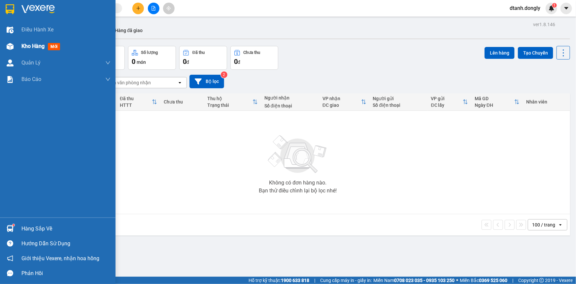
click at [31, 44] on span "Kho hàng" at bounding box center [32, 46] width 23 height 6
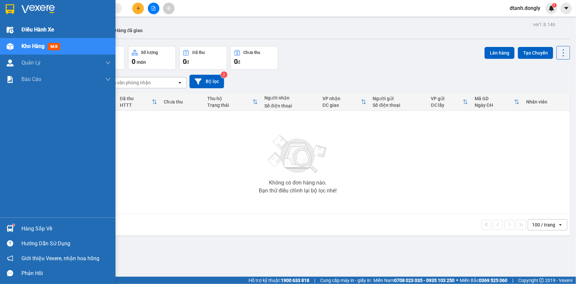
click at [29, 24] on div "Điều hành xe" at bounding box center [65, 29] width 89 height 17
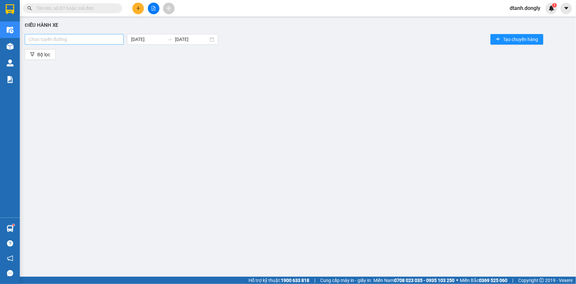
click at [116, 43] on div at bounding box center [74, 39] width 96 height 8
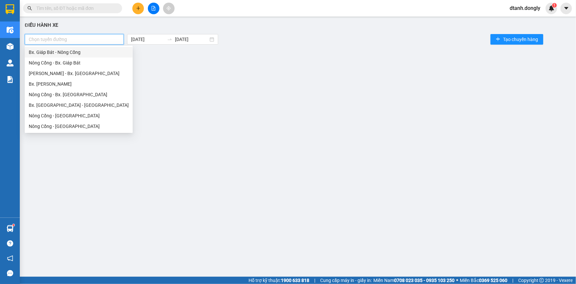
drag, startPoint x: 88, startPoint y: 52, endPoint x: 116, endPoint y: 47, distance: 28.2
click at [88, 52] on div "Bx. Giáp Bát - Nông Cống" at bounding box center [79, 52] width 100 height 7
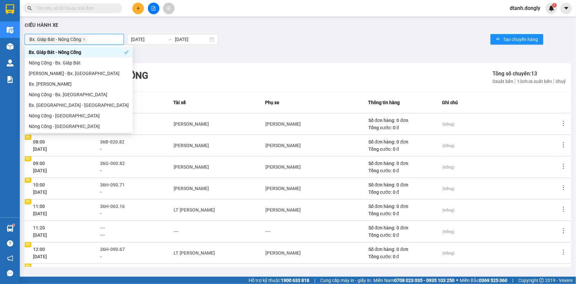
scroll to position [88, 0]
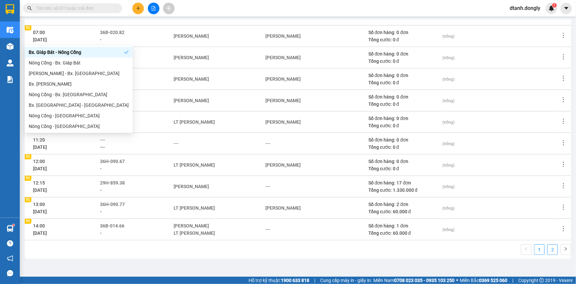
click at [548, 248] on link "2" at bounding box center [553, 249] width 10 height 10
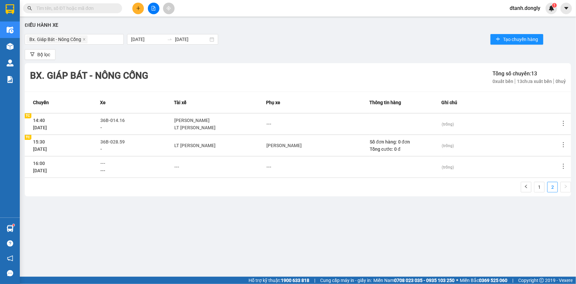
scroll to position [0, 0]
click at [516, 38] on span "Tạo chuyến hàng" at bounding box center [520, 39] width 35 height 7
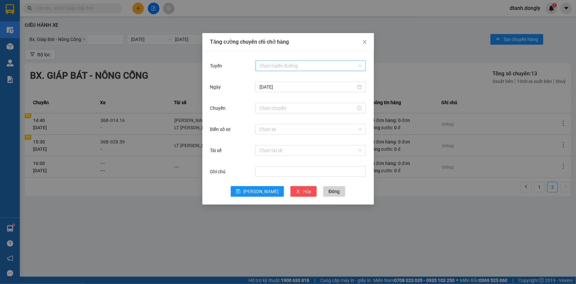
click at [327, 64] on input "Tuyến" at bounding box center [309, 66] width 98 height 10
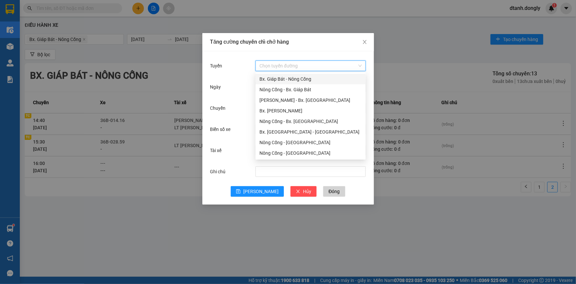
click at [300, 79] on div "Bx. Giáp Bát - Nông Cống" at bounding box center [311, 78] width 102 height 7
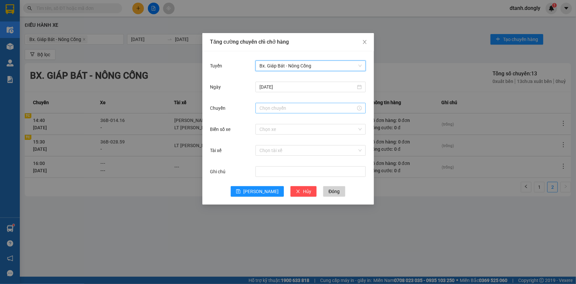
click at [291, 105] on input "Chuyến" at bounding box center [308, 107] width 96 height 7
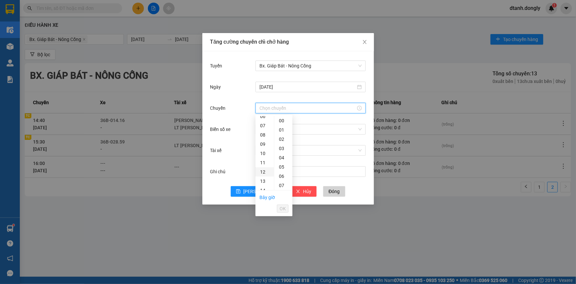
scroll to position [150, 0]
click at [263, 119] on div "16" at bounding box center [265, 118] width 18 height 9
click at [281, 126] on div "30" at bounding box center [283, 127] width 18 height 9
type input "16:30"
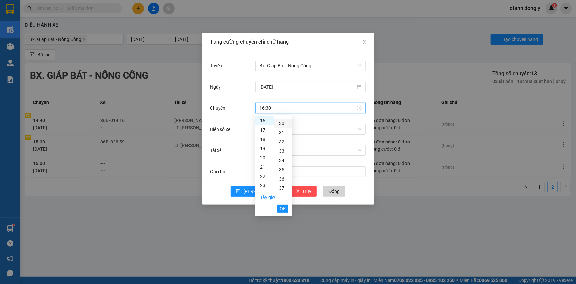
scroll to position [277, 0]
click at [281, 208] on span "OK" at bounding box center [283, 208] width 6 height 7
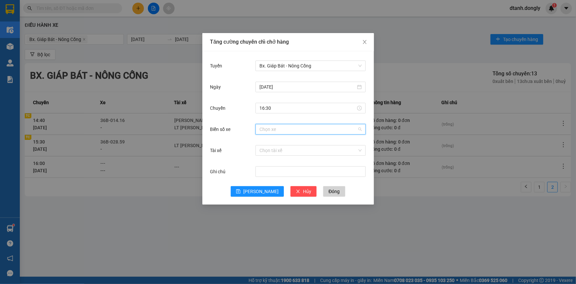
click at [280, 131] on input "Biển số xe" at bounding box center [309, 129] width 98 height 10
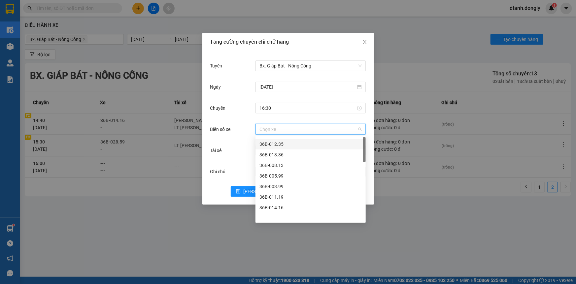
scroll to position [0, 0]
click at [283, 130] on input "Biển số xe" at bounding box center [309, 129] width 98 height 10
click at [295, 129] on input "Biển số xe" at bounding box center [309, 129] width 98 height 10
click at [281, 129] on input "Biển số xe" at bounding box center [309, 129] width 98 height 10
type input "29"
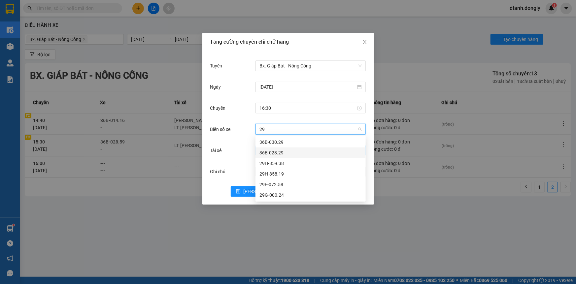
drag, startPoint x: 283, startPoint y: 152, endPoint x: 290, endPoint y: 152, distance: 6.6
click at [284, 152] on div "36B-028.29" at bounding box center [311, 152] width 102 height 7
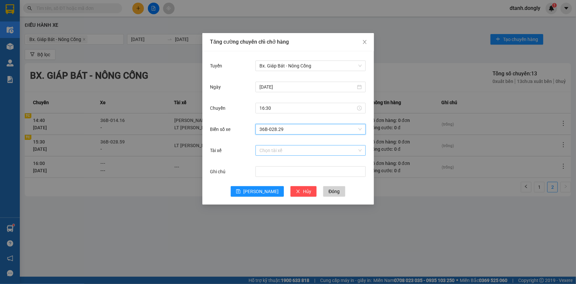
click at [285, 152] on input "Tài xế" at bounding box center [309, 150] width 98 height 10
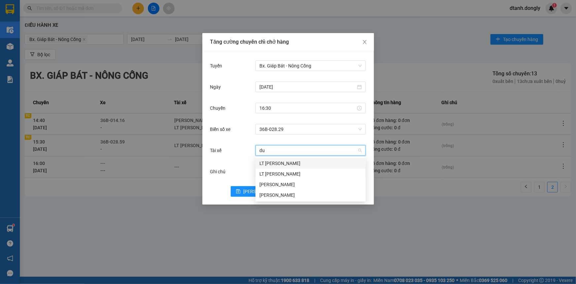
type input "duo"
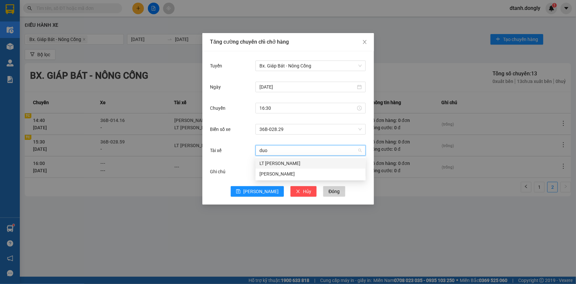
click at [291, 160] on div "LT [PERSON_NAME]" at bounding box center [311, 162] width 102 height 7
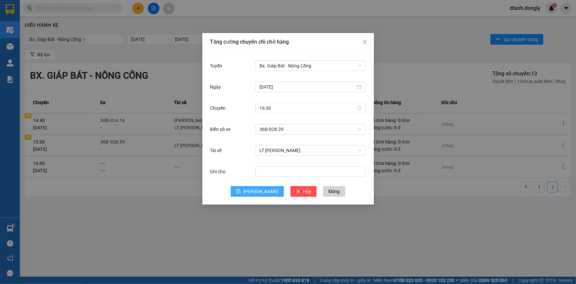
click at [260, 191] on span "[PERSON_NAME]" at bounding box center [260, 191] width 35 height 7
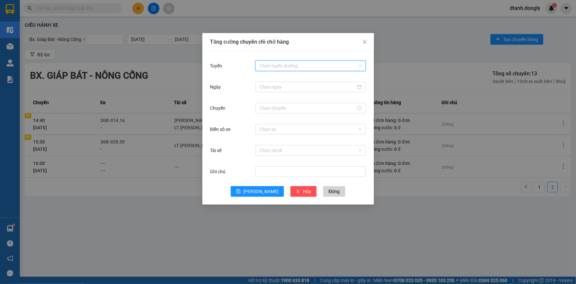
click at [284, 63] on input "Tuyến" at bounding box center [309, 66] width 98 height 10
click at [399, 57] on div "Tăng cường chuyến chỉ chở hàng Tuyến Chọn tuyến đường Ngày Chuyến Biển số xe Ch…" at bounding box center [288, 142] width 576 height 284
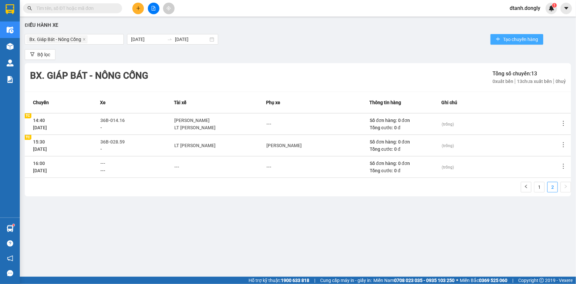
drag, startPoint x: 508, startPoint y: 38, endPoint x: 468, endPoint y: 40, distance: 39.7
click at [503, 39] on span "Tạo chuyến hàng" at bounding box center [520, 39] width 35 height 7
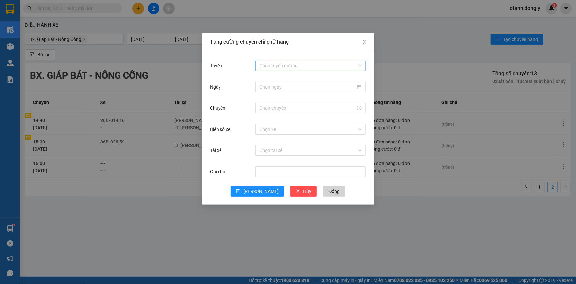
drag, startPoint x: 277, startPoint y: 65, endPoint x: 280, endPoint y: 61, distance: 4.9
click at [277, 65] on input "Tuyến" at bounding box center [309, 66] width 98 height 10
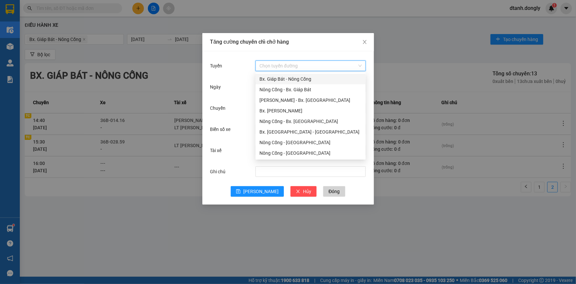
drag, startPoint x: 272, startPoint y: 78, endPoint x: 279, endPoint y: 72, distance: 8.6
click at [273, 78] on div "Bx. Giáp Bát - Nông Cống" at bounding box center [311, 78] width 102 height 7
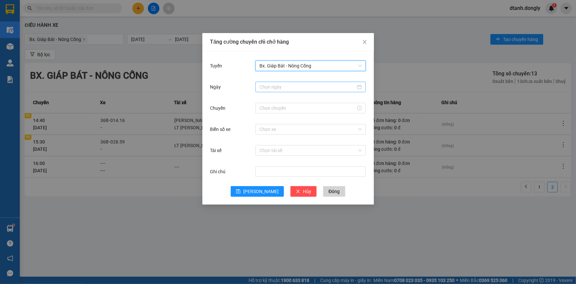
click at [280, 88] on input "Ngày" at bounding box center [308, 86] width 96 height 7
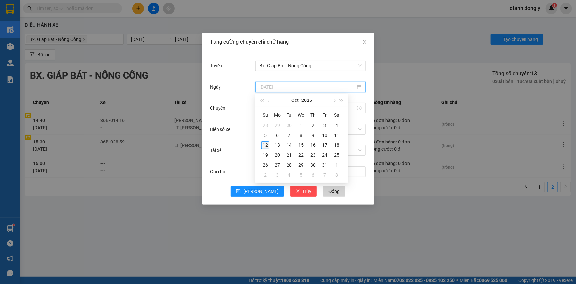
type input "[DATE]"
click at [265, 143] on div "12" at bounding box center [265, 145] width 8 height 8
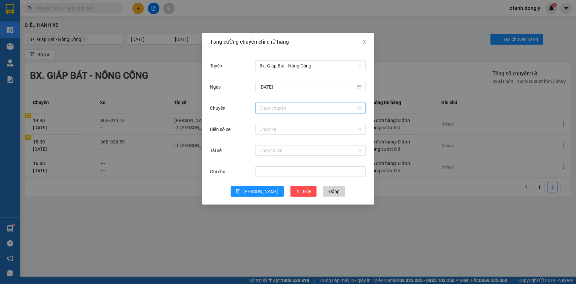
click at [278, 109] on input "Chuyến" at bounding box center [308, 107] width 96 height 7
click at [265, 129] on div "17" at bounding box center [265, 129] width 18 height 9
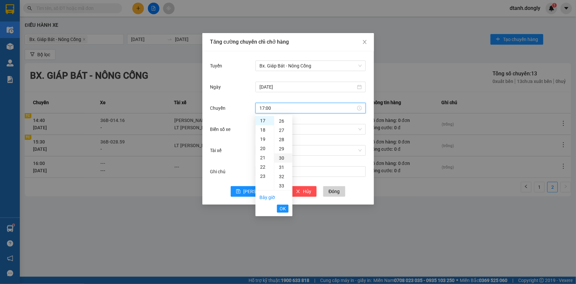
click at [283, 157] on div "30" at bounding box center [283, 157] width 18 height 9
type input "17:30"
drag, startPoint x: 283, startPoint y: 210, endPoint x: 285, endPoint y: 198, distance: 11.5
click at [283, 209] on span "OK" at bounding box center [283, 208] width 6 height 7
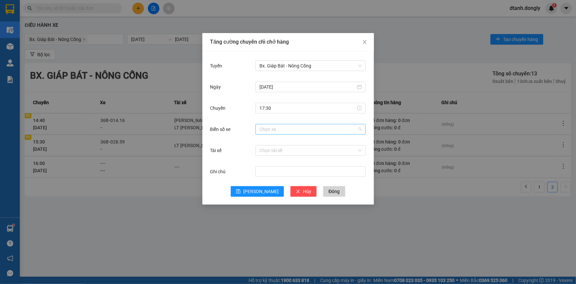
click at [277, 129] on input "Biển số xe" at bounding box center [309, 129] width 98 height 10
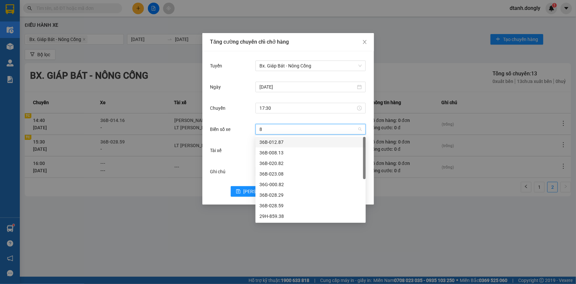
type input "82"
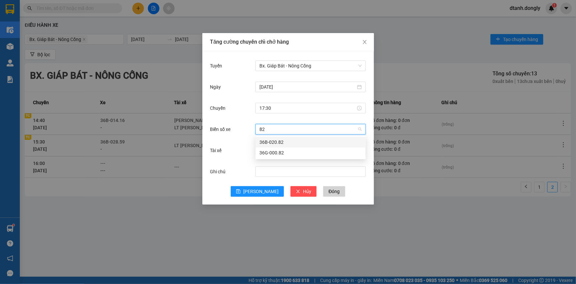
click at [283, 139] on div "36B-020.82" at bounding box center [311, 141] width 102 height 7
click at [264, 153] on input "Tài xế" at bounding box center [309, 150] width 98 height 10
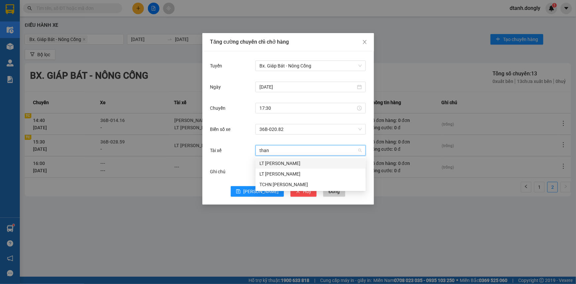
type input "thanh"
click at [284, 162] on div "LT [PERSON_NAME]" at bounding box center [311, 162] width 102 height 7
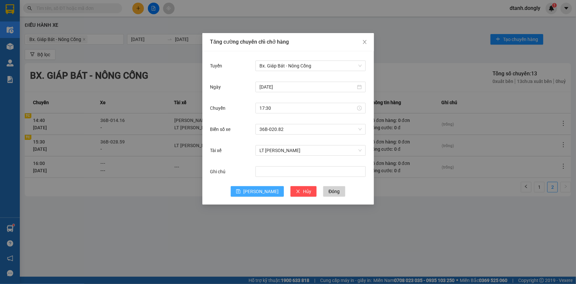
click at [264, 190] on span "[PERSON_NAME]" at bounding box center [260, 191] width 35 height 7
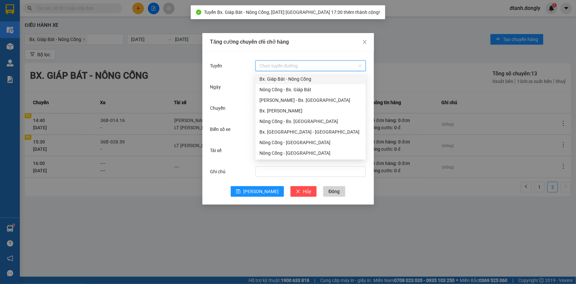
click at [277, 65] on input "Tuyến" at bounding box center [309, 66] width 98 height 10
drag, startPoint x: 283, startPoint y: 80, endPoint x: 280, endPoint y: 92, distance: 12.2
click at [283, 81] on div "Bx. Giáp Bát - Nông Cống" at bounding box center [311, 78] width 102 height 7
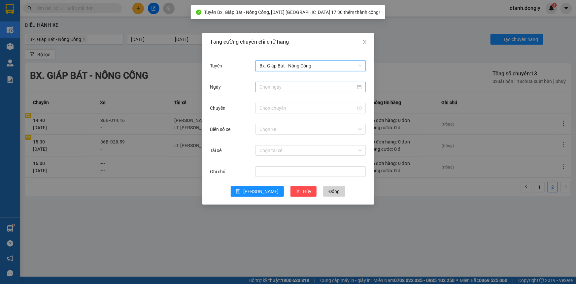
click at [281, 87] on input "Ngày" at bounding box center [308, 86] width 96 height 7
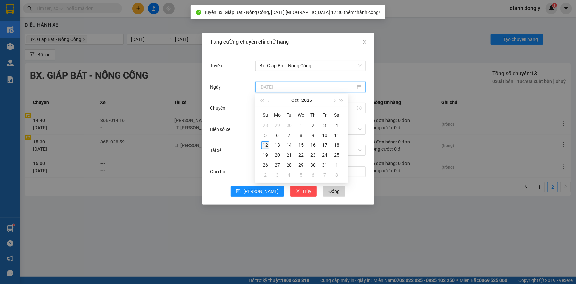
type input "[DATE]"
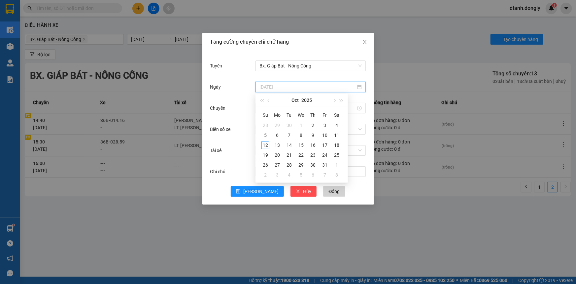
click at [265, 144] on div "12" at bounding box center [265, 145] width 8 height 8
click at [277, 105] on input "Chuyến" at bounding box center [308, 107] width 96 height 7
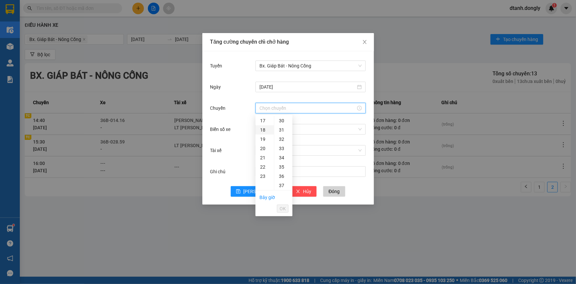
click at [264, 129] on div "18" at bounding box center [265, 129] width 18 height 9
click at [280, 158] on div "30" at bounding box center [283, 157] width 18 height 9
type input "18:30"
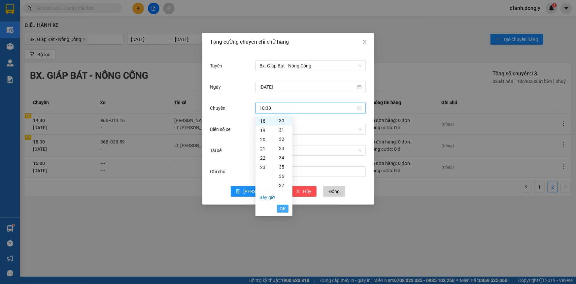
click at [281, 207] on span "OK" at bounding box center [283, 208] width 6 height 7
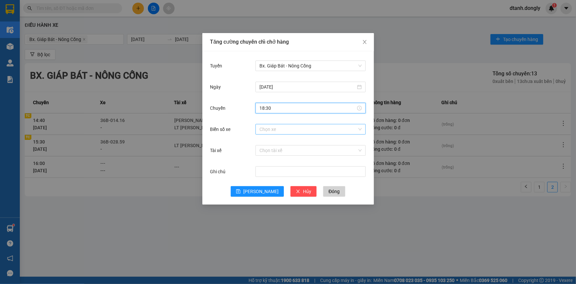
click at [269, 129] on input "Biển số xe" at bounding box center [309, 129] width 98 height 10
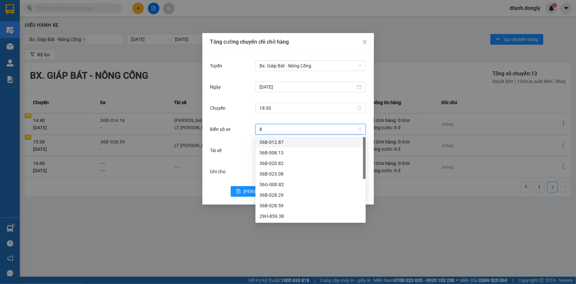
type input "82"
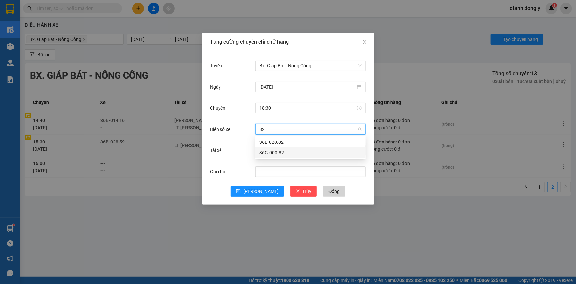
click at [279, 152] on div "36G-000.82" at bounding box center [311, 152] width 102 height 7
click at [263, 153] on input "Tài xế" at bounding box center [309, 150] width 98 height 10
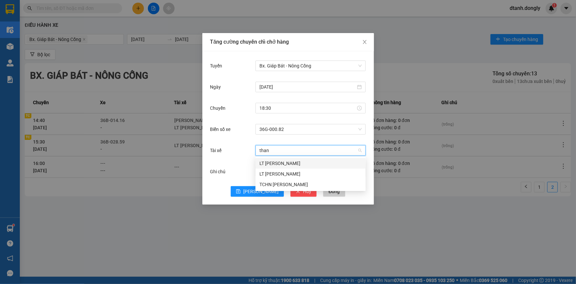
type input "thanh"
drag, startPoint x: 290, startPoint y: 172, endPoint x: 284, endPoint y: 169, distance: 6.9
click at [290, 172] on div "LT [PERSON_NAME]" at bounding box center [311, 173] width 102 height 7
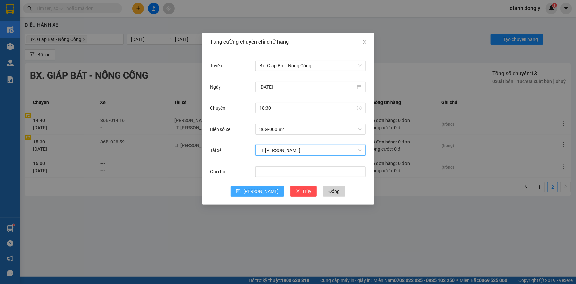
click at [259, 192] on span "[PERSON_NAME]" at bounding box center [260, 191] width 35 height 7
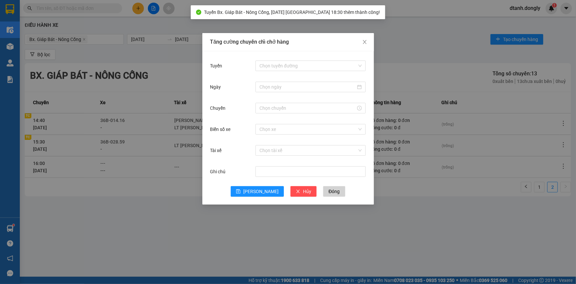
click at [406, 55] on div "Tăng cường chuyến chỉ chở hàng Tuyến Chọn tuyến đường Ngày Chuyến Biển số xe Ch…" at bounding box center [288, 142] width 576 height 284
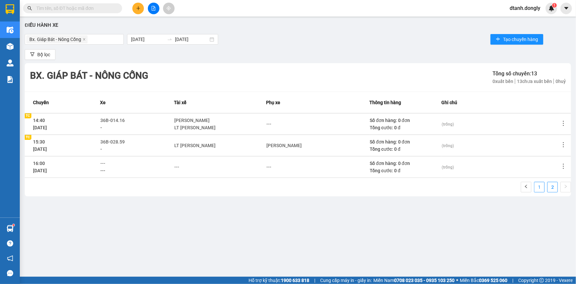
click at [540, 187] on link "1" at bounding box center [540, 187] width 10 height 10
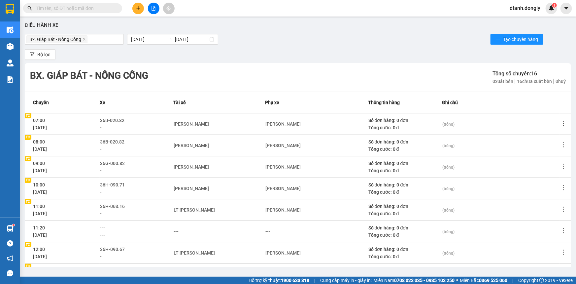
scroll to position [88, 0]
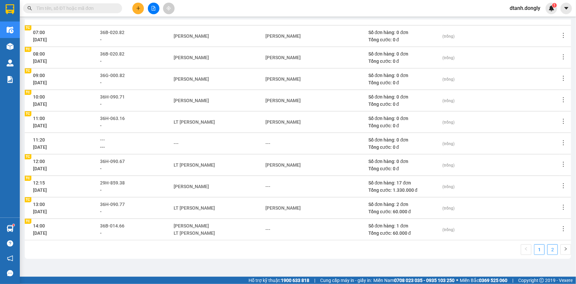
click at [548, 247] on link "2" at bounding box center [553, 249] width 10 height 10
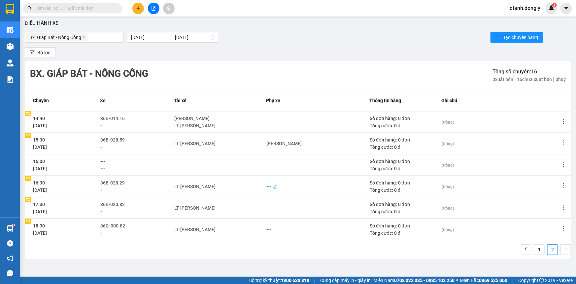
click at [270, 185] on div "---" at bounding box center [268, 186] width 5 height 7
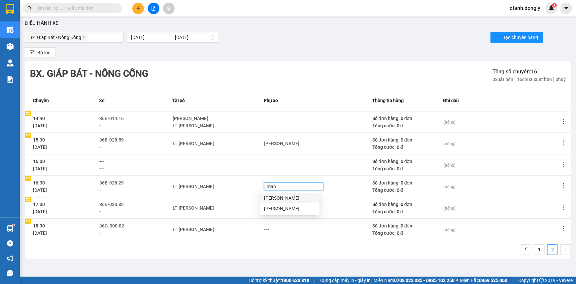
type input "manh"
click at [284, 198] on div "[PERSON_NAME]" at bounding box center [290, 197] width 52 height 7
click at [253, 208] on div "LT [PERSON_NAME]" at bounding box center [218, 207] width 90 height 7
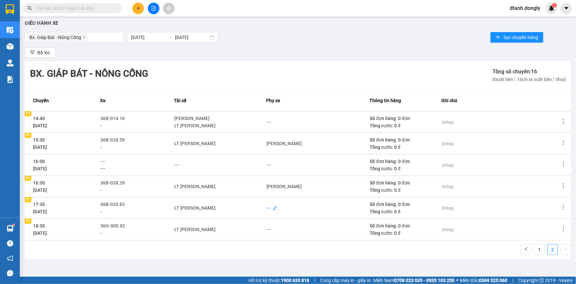
click at [267, 208] on div "---" at bounding box center [268, 207] width 5 height 7
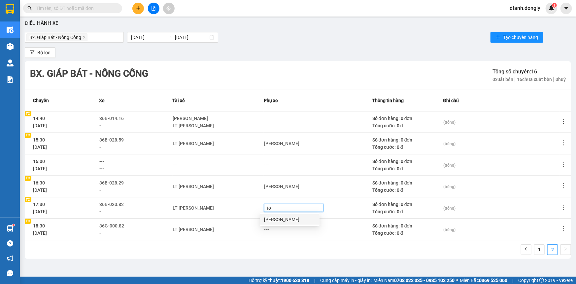
type input "toi"
click at [270, 219] on div "Lê Văn Tới" at bounding box center [290, 219] width 52 height 7
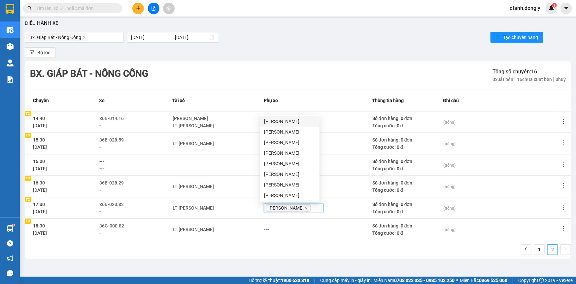
drag, startPoint x: 238, startPoint y: 239, endPoint x: 257, endPoint y: 230, distance: 20.8
click at [240, 238] on td "LT [PERSON_NAME]" at bounding box center [218, 228] width 91 height 21
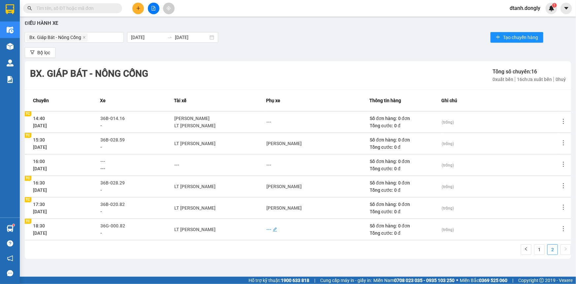
click at [267, 228] on div "---" at bounding box center [268, 228] width 5 height 7
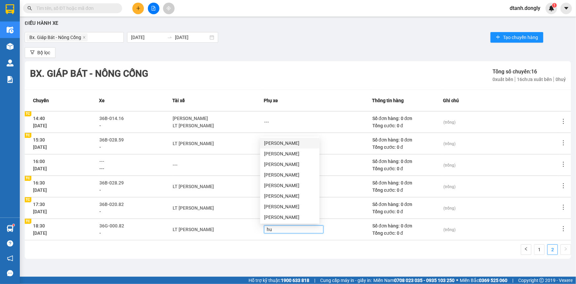
type input "hue"
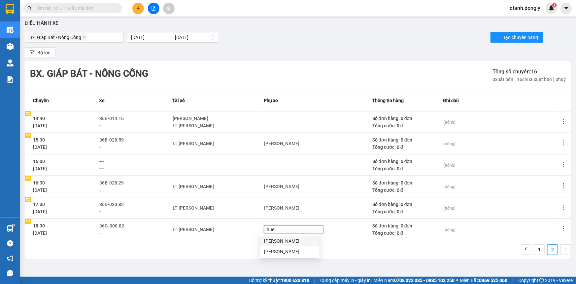
click at [281, 241] on div "Nguyễn Hữu Huệ" at bounding box center [290, 240] width 52 height 7
click at [242, 248] on div "1 2" at bounding box center [298, 251] width 546 height 15
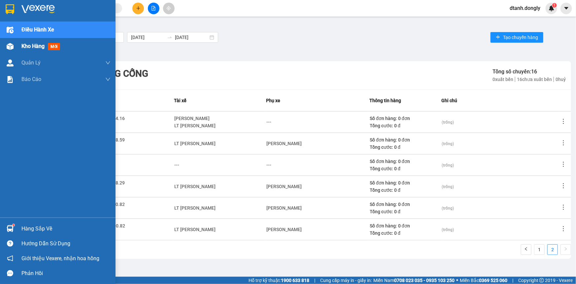
click at [29, 45] on span "Kho hàng" at bounding box center [32, 46] width 23 height 6
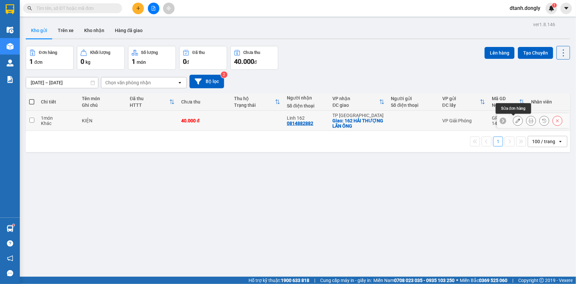
click at [516, 120] on icon at bounding box center [518, 120] width 5 height 5
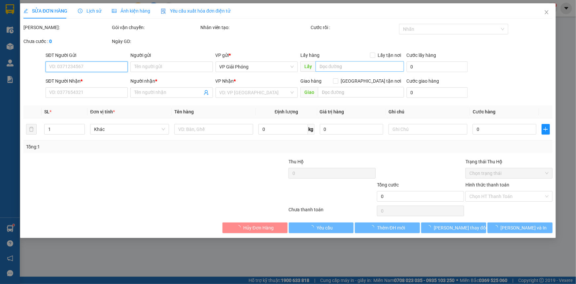
type input "0814882882"
type input "Linh 162"
checkbox input "true"
type input "162 HẢI THƯỢNG LÃN ÔNG"
type input "40.000"
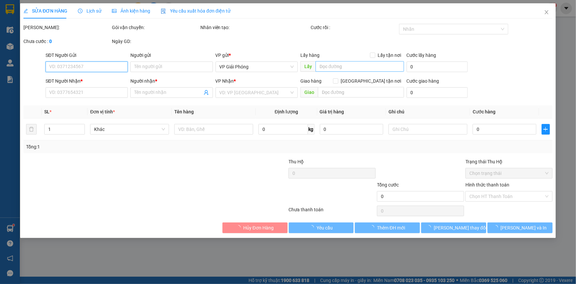
type input "40.000"
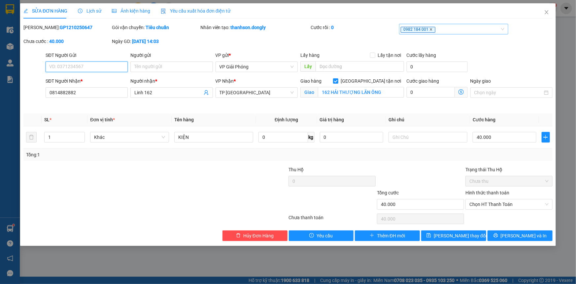
click at [430, 28] on icon "close" at bounding box center [431, 29] width 3 height 3
click at [424, 29] on div at bounding box center [450, 29] width 99 height 8
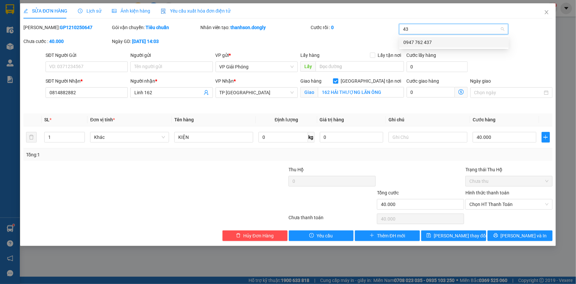
type input "437"
click at [429, 39] on div "0947 762 437" at bounding box center [453, 42] width 101 height 7
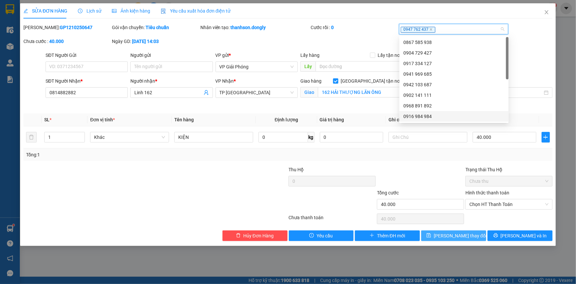
click at [467, 234] on span "Lưu thay đổi" at bounding box center [460, 235] width 53 height 7
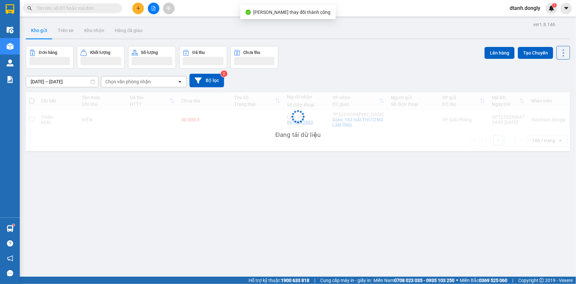
click at [466, 259] on div "ver 1.8.146 Kho gửi Trên xe Kho nhận Hàng đã giao Đơn hàng Khối lượng Số lượng …" at bounding box center [298, 162] width 550 height 284
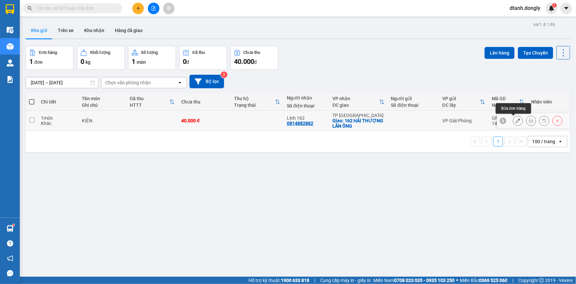
click at [516, 120] on icon at bounding box center [518, 120] width 5 height 5
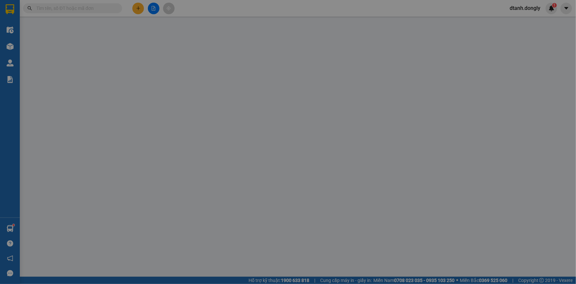
type input "0814882882"
type input "Linh 162"
checkbox input "true"
type input "162 HẢI THƯỢNG LÃN ÔNG"
type input "40.000"
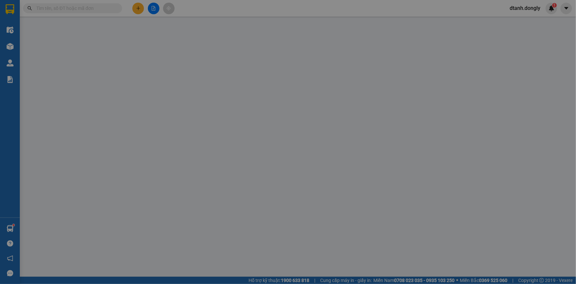
type input "40.000"
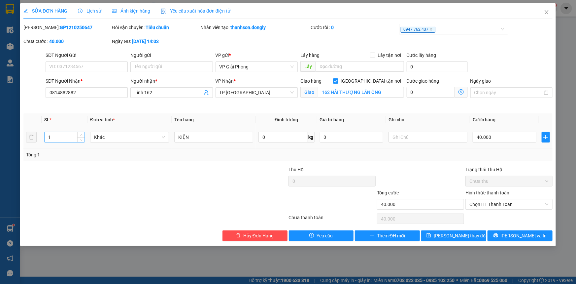
click at [59, 139] on input "1" at bounding box center [65, 137] width 40 height 10
click at [53, 138] on input "number" at bounding box center [65, 137] width 40 height 10
type input "2"
click at [497, 141] on input "40.000" at bounding box center [505, 137] width 64 height 11
type input "0"
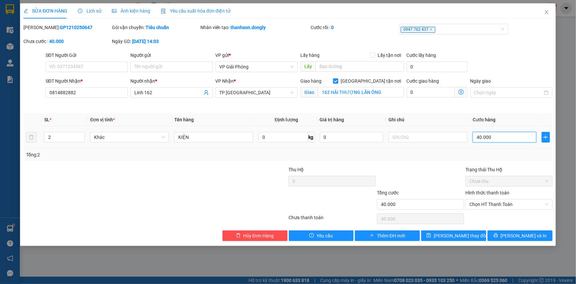
type input "0"
type input "7"
type input "07"
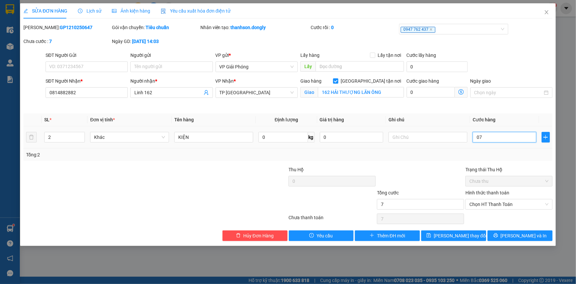
type input "70"
type input "070"
type input "70.000"
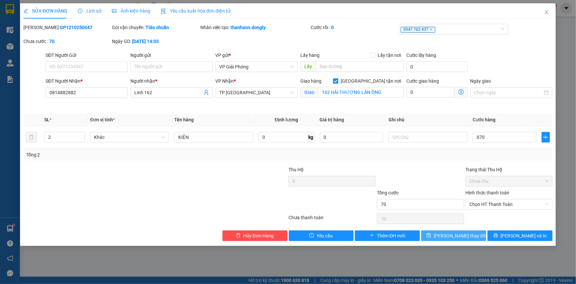
type input "70.000"
click at [466, 234] on span "Lưu thay đổi" at bounding box center [460, 235] width 53 height 7
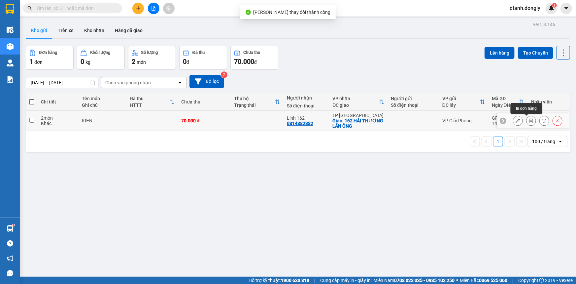
click at [529, 120] on icon at bounding box center [531, 120] width 5 height 5
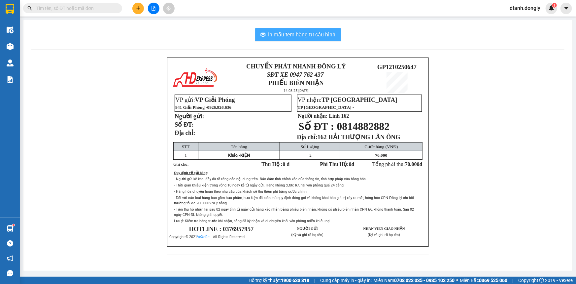
click at [315, 33] on span "In mẫu tem hàng tự cấu hình" at bounding box center [301, 34] width 67 height 8
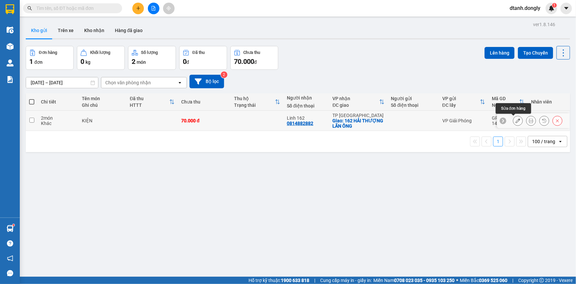
click at [516, 121] on icon at bounding box center [518, 120] width 5 height 5
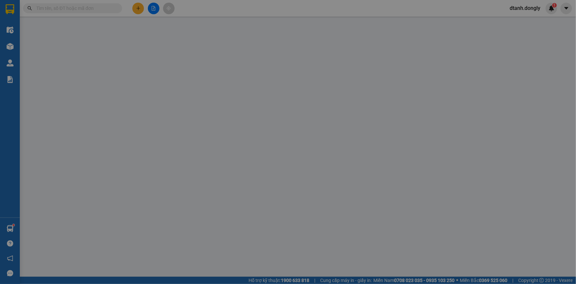
type input "0814882882"
type input "Linh 162"
checkbox input "true"
type input "162 HẢI THƯỢNG LÃN ÔNG"
type input "70.000"
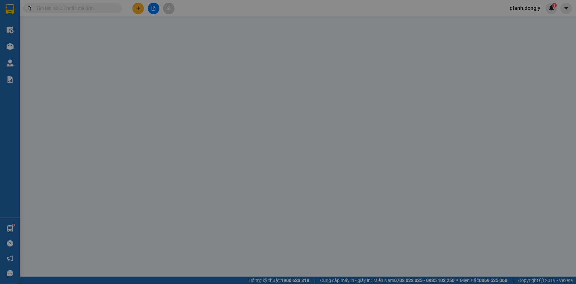
type input "70.000"
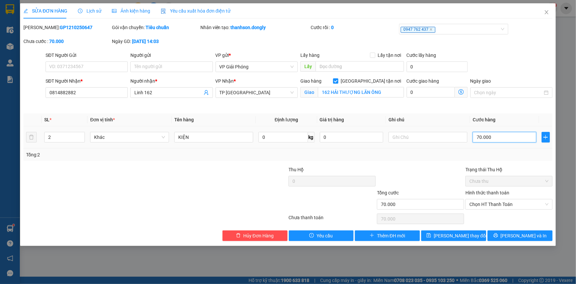
click at [494, 134] on input "70.000" at bounding box center [505, 137] width 64 height 11
type input "0"
type input "6"
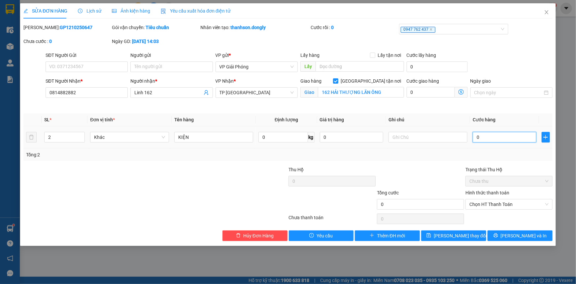
type input "6"
type input "06"
type input "60"
type input "060"
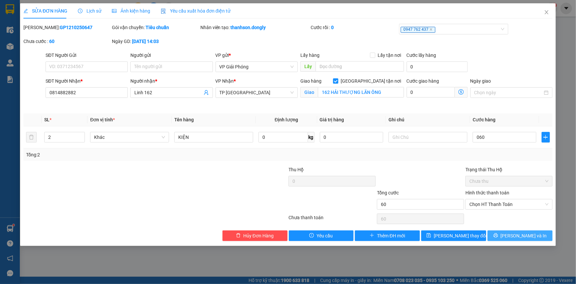
type input "60.000"
click at [498, 236] on icon "printer" at bounding box center [496, 235] width 5 height 5
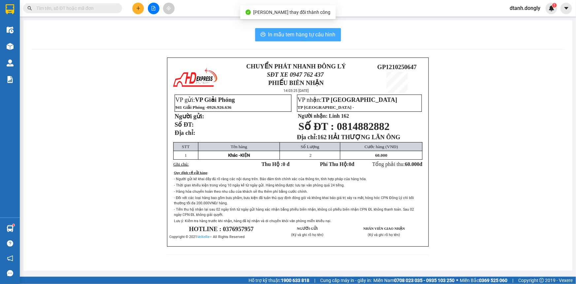
click at [307, 38] on span "In mẫu tem hàng tự cấu hình" at bounding box center [301, 34] width 67 height 8
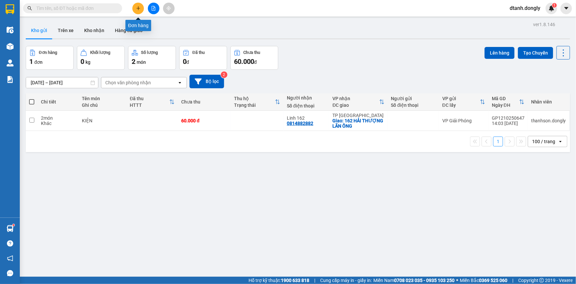
click at [136, 10] on icon "plus" at bounding box center [138, 8] width 5 height 5
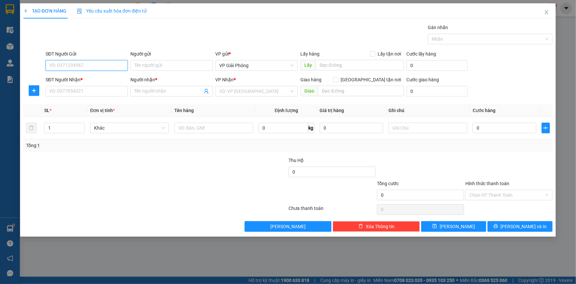
click at [80, 65] on input "SĐT Người Gửi" at bounding box center [87, 65] width 82 height 11
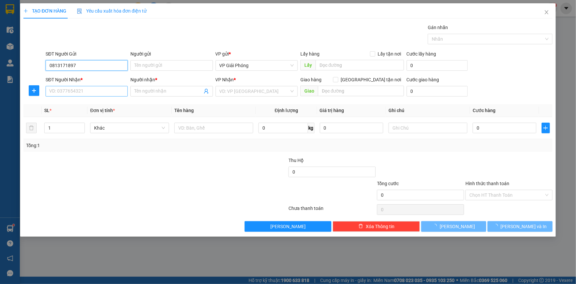
type input "0813171897"
click at [81, 90] on input "SĐT Người Nhận *" at bounding box center [87, 91] width 82 height 11
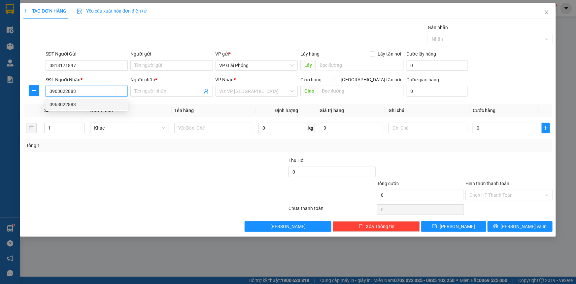
click at [81, 102] on div "0963022883" at bounding box center [87, 104] width 74 height 7
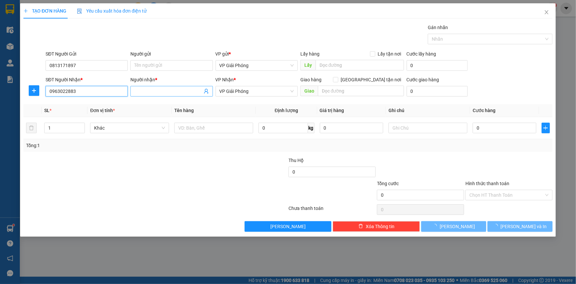
type input "0963022883"
click at [148, 92] on input "Người nhận *" at bounding box center [168, 90] width 68 height 7
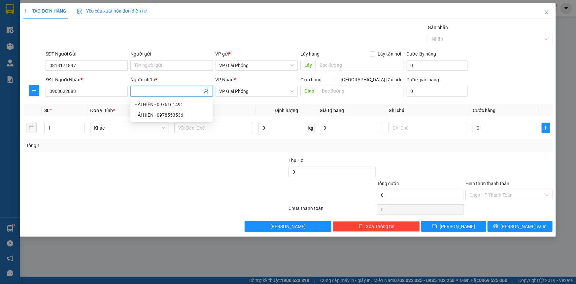
type input "t"
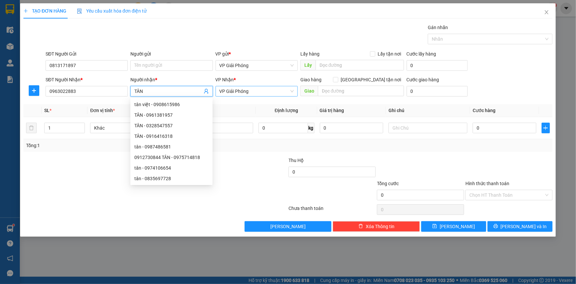
click at [266, 91] on span "VP Giải Phóng" at bounding box center [257, 91] width 74 height 10
type input "TÂN"
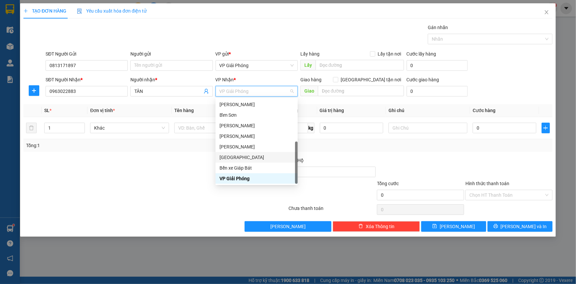
scroll to position [95, 0]
drag, startPoint x: 263, startPoint y: 182, endPoint x: 295, endPoint y: 163, distance: 37.3
click at [265, 180] on div "VP Nông Cống" at bounding box center [257, 178] width 74 height 7
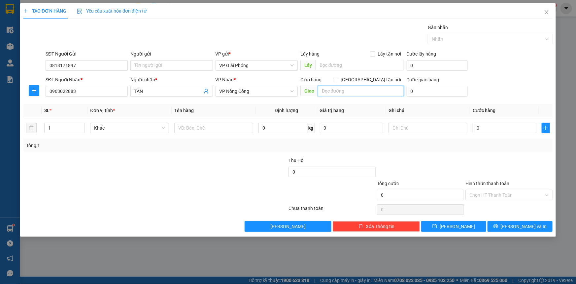
click at [339, 90] on input "text" at bounding box center [361, 91] width 86 height 11
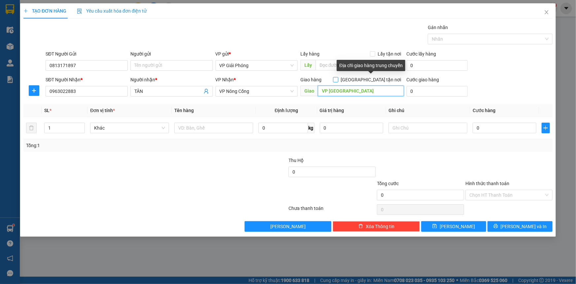
type input "VP [GEOGRAPHIC_DATA]"
click at [338, 81] on input "[GEOGRAPHIC_DATA] tận nơi" at bounding box center [335, 79] width 5 height 5
checkbox input "true"
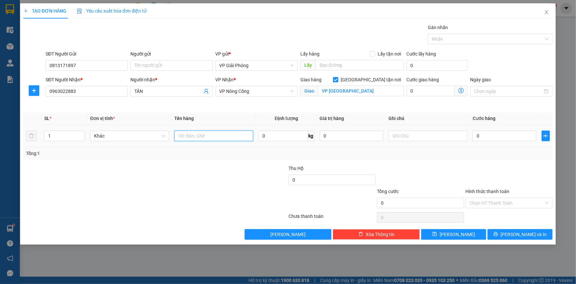
click at [191, 135] on input "text" at bounding box center [213, 135] width 79 height 11
type input "D"
type input "Đ THOẠI"
click at [498, 136] on input "0" at bounding box center [505, 135] width 64 height 11
type input "5"
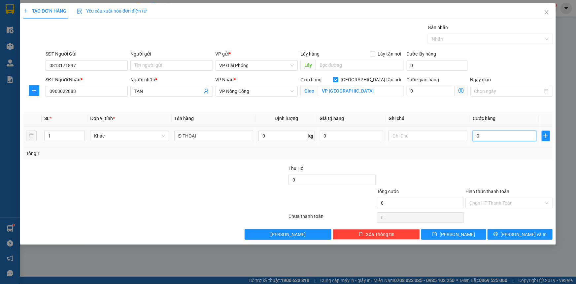
type input "5"
type input "50"
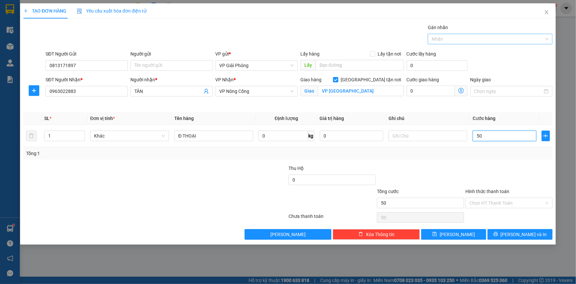
click at [456, 38] on div at bounding box center [487, 39] width 115 height 8
type input "50.000"
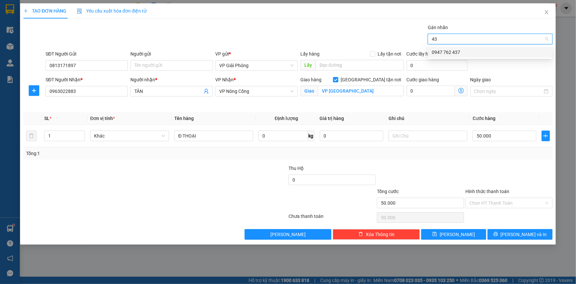
type input "437"
click at [451, 52] on div "0947 762 437" at bounding box center [490, 52] width 117 height 7
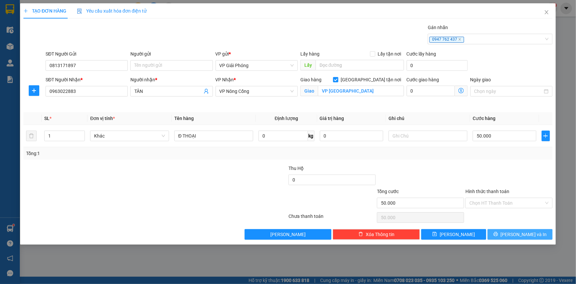
click at [506, 234] on button "[PERSON_NAME] và In" at bounding box center [520, 234] width 65 height 11
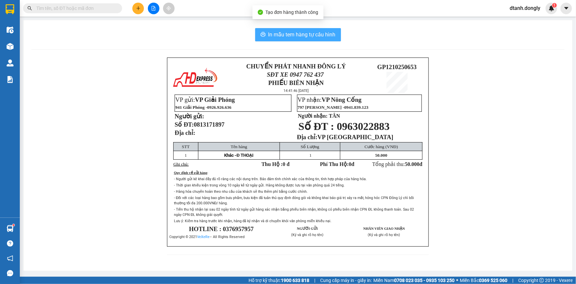
click at [307, 34] on span "In mẫu tem hàng tự cấu hình" at bounding box center [301, 34] width 67 height 8
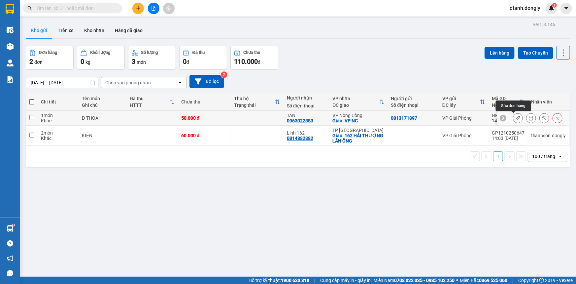
click at [516, 116] on icon at bounding box center [518, 118] width 5 height 5
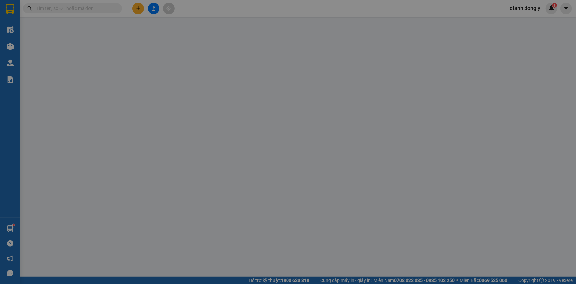
type input "0813171897"
type input "0963022883"
type input "TÂN"
checkbox input "true"
type input "VP [GEOGRAPHIC_DATA]"
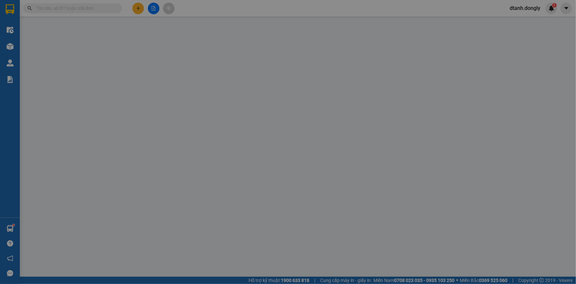
type input "50.000"
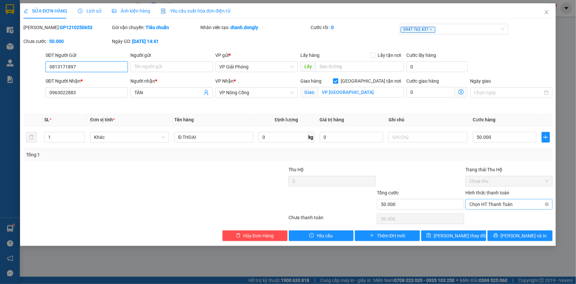
click at [502, 203] on span "Chọn HT Thanh Toán" at bounding box center [508, 204] width 79 height 10
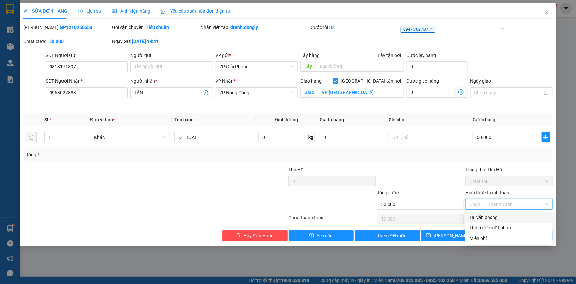
click at [496, 218] on div "Tại văn phòng" at bounding box center [508, 216] width 79 height 7
type input "0"
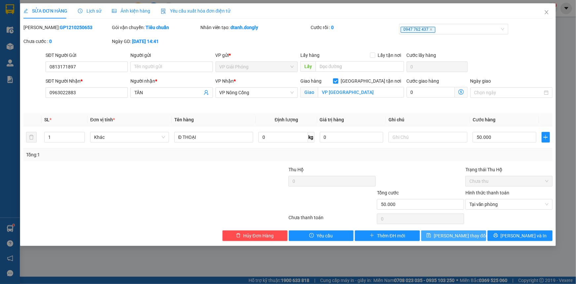
click at [464, 234] on span "Lưu thay đổi" at bounding box center [460, 235] width 53 height 7
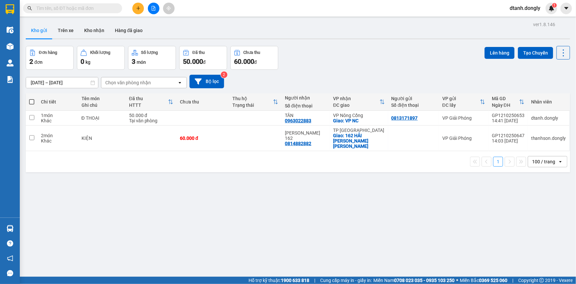
click at [31, 100] on span at bounding box center [31, 101] width 5 height 5
click at [32, 98] on input "checkbox" at bounding box center [32, 98] width 0 height 0
checkbox input "true"
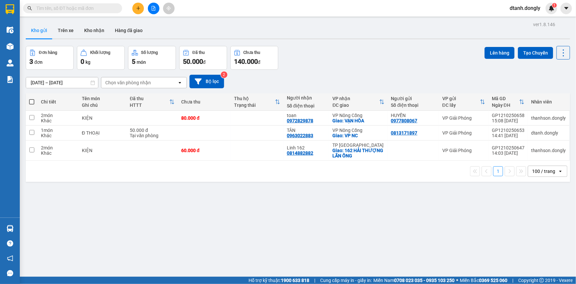
click at [33, 101] on span at bounding box center [31, 101] width 5 height 5
click at [32, 98] on input "checkbox" at bounding box center [32, 98] width 0 height 0
checkbox input "true"
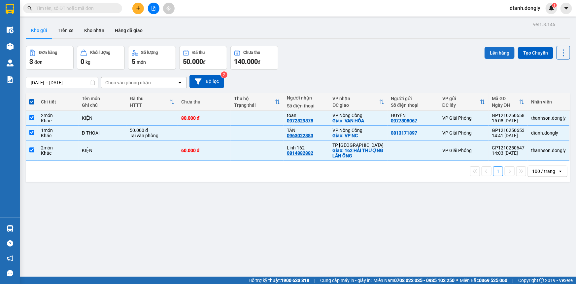
click at [501, 51] on button "Lên hàng" at bounding box center [500, 53] width 30 height 12
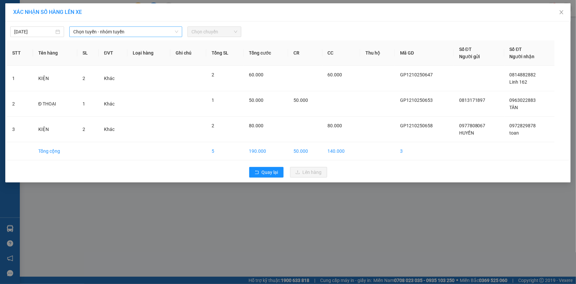
click at [167, 30] on span "Chọn tuyến - nhóm tuyến" at bounding box center [125, 32] width 105 height 10
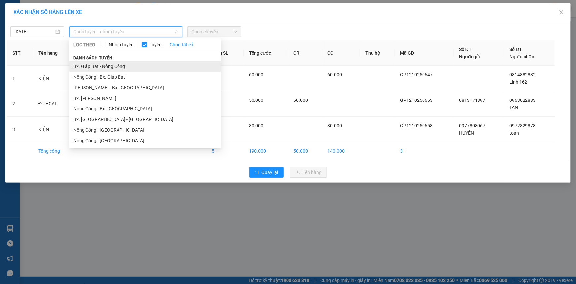
click at [150, 63] on li "Bx. Giáp Bát - Nông Cống" at bounding box center [145, 66] width 152 height 11
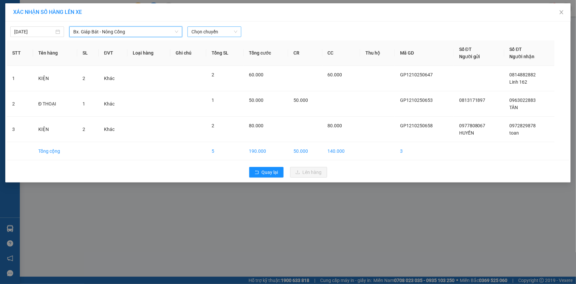
click at [238, 32] on div "Chọn chuyến" at bounding box center [215, 31] width 54 height 11
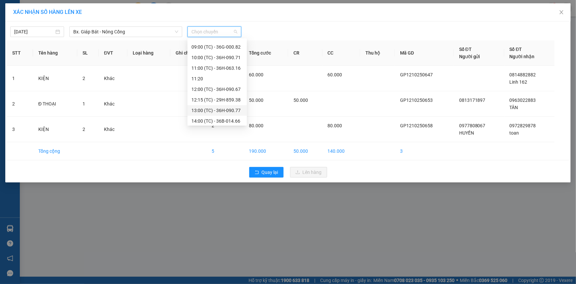
scroll to position [90, 0]
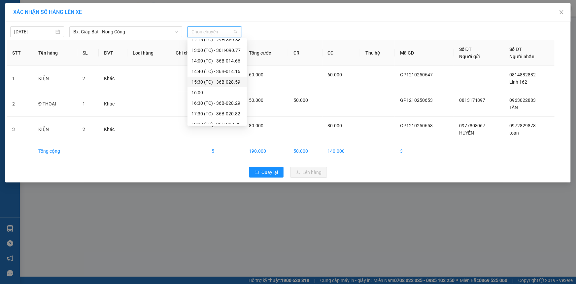
click at [223, 79] on div "15:30 (TC) - 36B-028.59" at bounding box center [217, 81] width 52 height 7
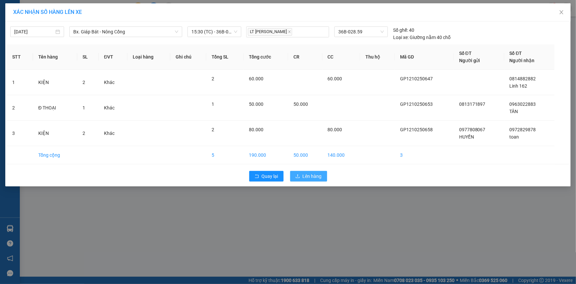
click at [308, 177] on span "Lên hàng" at bounding box center [312, 175] width 19 height 7
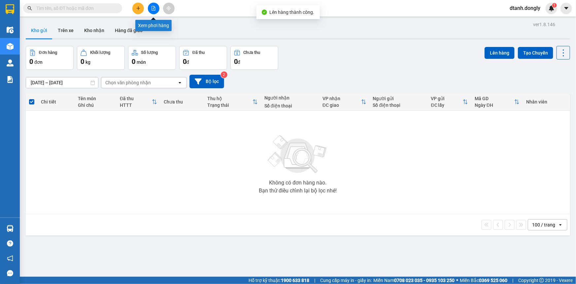
click at [156, 7] on icon "file-add" at bounding box center [153, 8] width 5 height 5
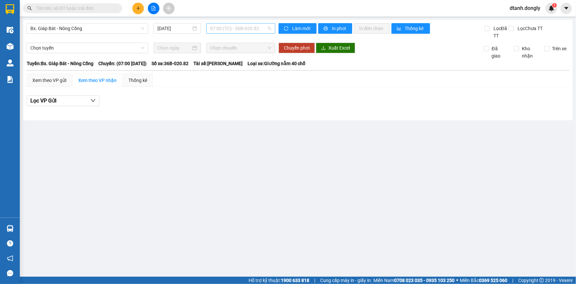
click at [267, 27] on span "07:00 (TC) - 36B-020.82" at bounding box center [240, 28] width 61 height 10
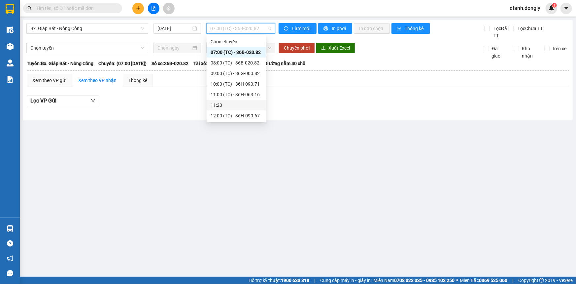
scroll to position [60, 0]
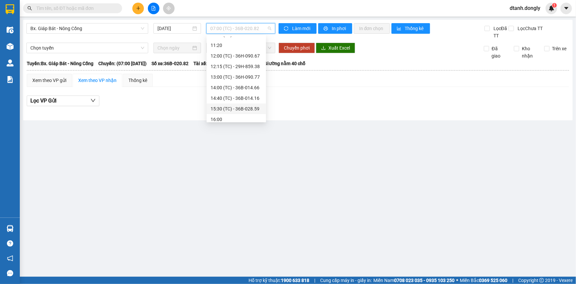
click at [242, 108] on div "15:30 (TC) - 36B-028.59" at bounding box center [237, 108] width 52 height 7
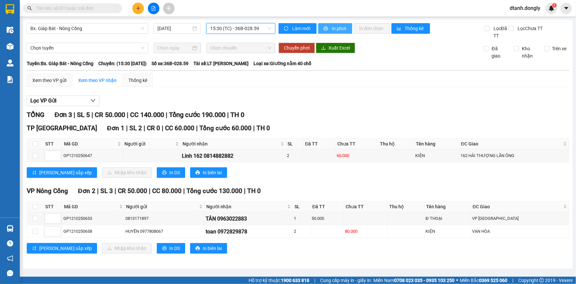
click at [342, 26] on span "In phơi" at bounding box center [339, 28] width 15 height 7
click at [140, 3] on button at bounding box center [138, 9] width 12 height 12
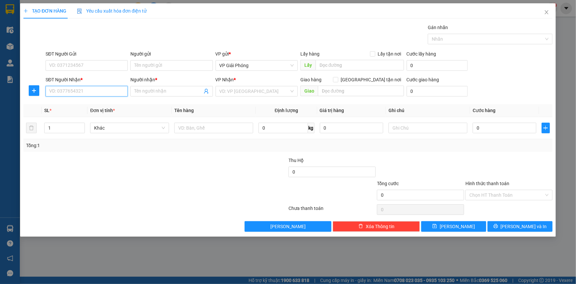
click at [84, 92] on input "SĐT Người Nhận *" at bounding box center [87, 91] width 82 height 11
type input "0342041665"
click at [92, 64] on input "SĐT Người Gửi" at bounding box center [87, 65] width 82 height 11
click at [81, 64] on input "SĐT Người Gửi" at bounding box center [87, 65] width 82 height 11
type input "0966279030"
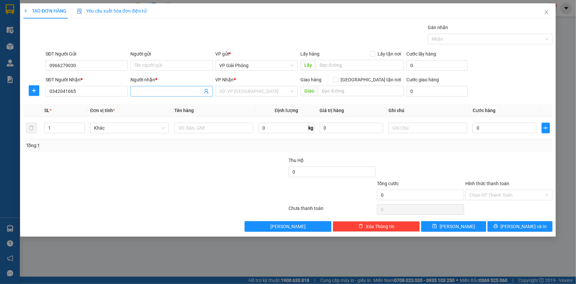
click at [161, 89] on input "Người nhận *" at bounding box center [168, 90] width 68 height 7
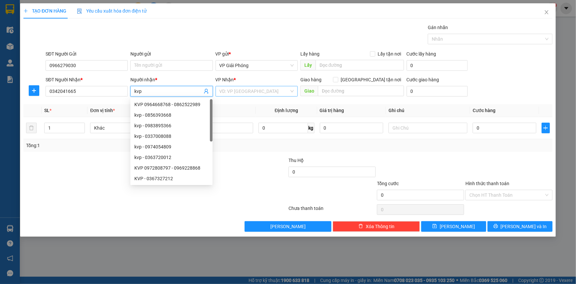
type input "kvp"
drag, startPoint x: 273, startPoint y: 89, endPoint x: 272, endPoint y: 93, distance: 3.8
click at [272, 93] on input "search" at bounding box center [255, 91] width 70 height 10
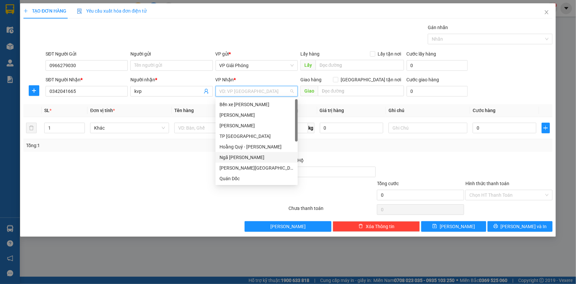
scroll to position [60, 0]
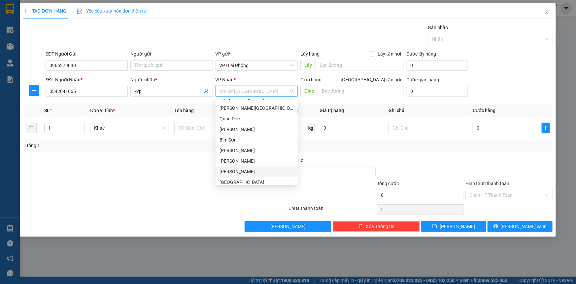
click at [240, 170] on div "[PERSON_NAME]" at bounding box center [257, 171] width 74 height 7
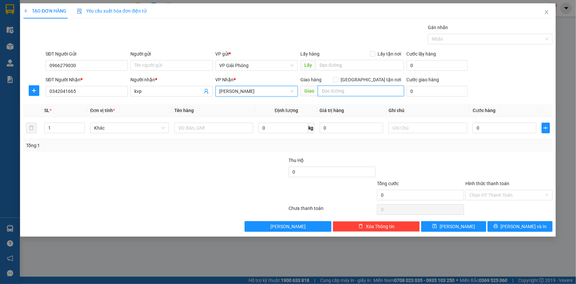
click at [338, 90] on input "text" at bounding box center [361, 91] width 86 height 11
type input "bến sung"
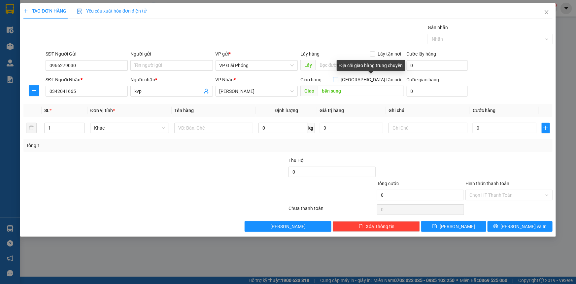
click at [338, 79] on input "[GEOGRAPHIC_DATA] tận nơi" at bounding box center [335, 79] width 5 height 5
checkbox input "true"
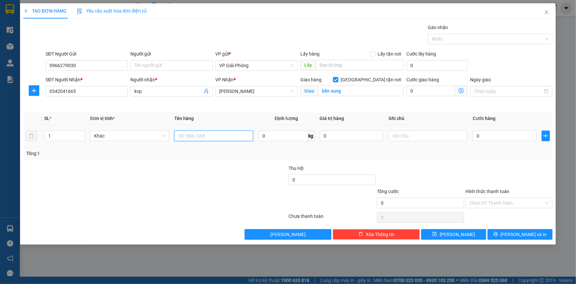
click at [210, 139] on input "text" at bounding box center [213, 135] width 79 height 11
click at [212, 138] on input "text" at bounding box center [213, 135] width 79 height 11
type input "kiện"
click at [496, 134] on input "0" at bounding box center [505, 135] width 64 height 11
type input "5"
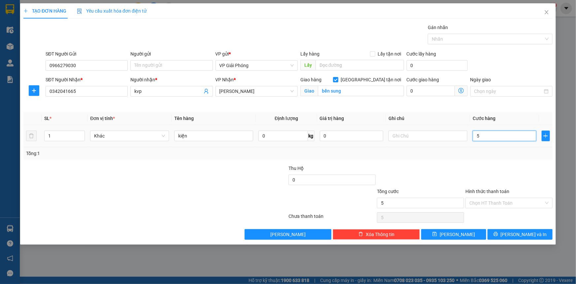
type input "5"
type input "50"
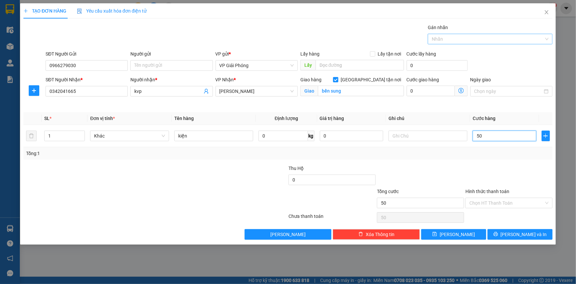
click at [443, 36] on div at bounding box center [487, 39] width 115 height 8
type input "50.000"
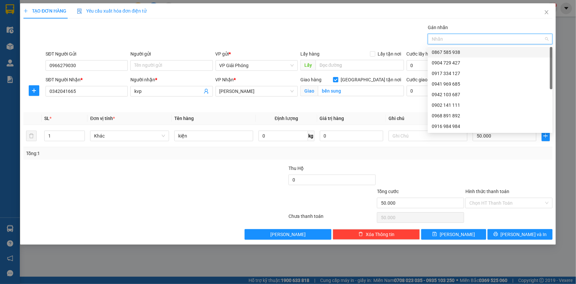
click at [465, 39] on div at bounding box center [487, 39] width 115 height 8
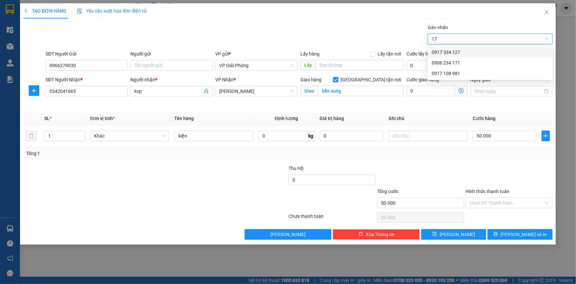
type input "171"
click at [460, 50] on div "0906 234 171" at bounding box center [490, 52] width 117 height 7
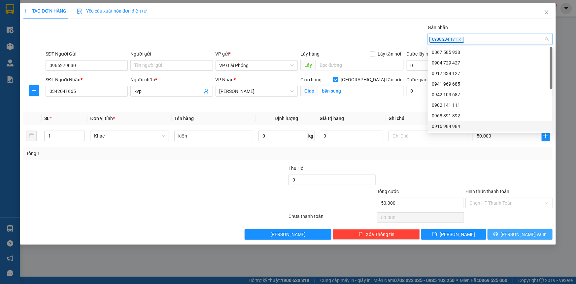
click at [515, 230] on span "[PERSON_NAME] và In" at bounding box center [524, 233] width 46 height 7
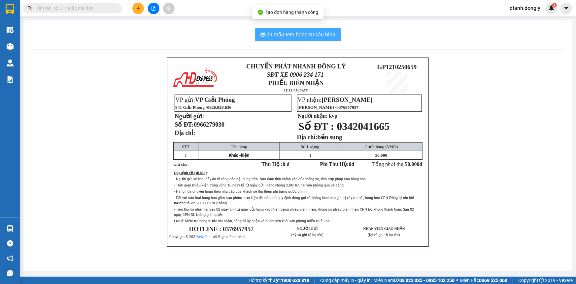
click at [312, 34] on span "In mẫu tem hàng tự cấu hình" at bounding box center [301, 34] width 67 height 8
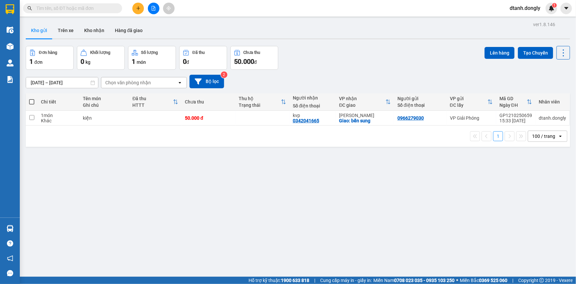
click at [138, 8] on icon "plus" at bounding box center [138, 8] width 4 height 0
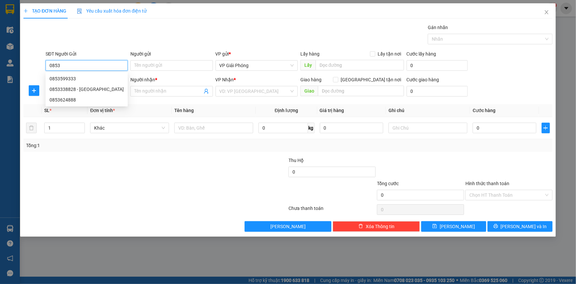
click at [77, 65] on input "0853" at bounding box center [87, 65] width 82 height 11
type input "0853599333"
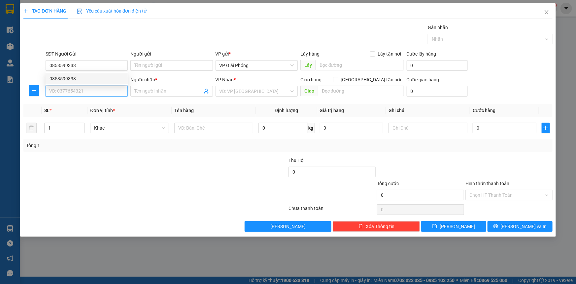
click at [100, 94] on input "SĐT Người Nhận *" at bounding box center [87, 91] width 82 height 11
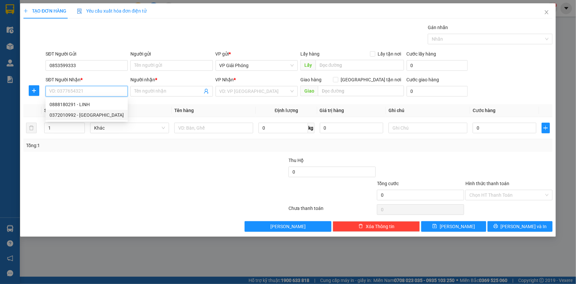
click at [87, 115] on div "0372010992 - [GEOGRAPHIC_DATA]" at bounding box center [87, 114] width 74 height 7
type input "0372010992"
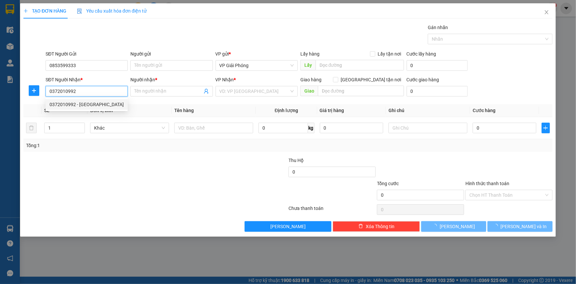
type input "[PERSON_NAME]"
checkbox input "true"
type input "QUẢNG THỊNH"
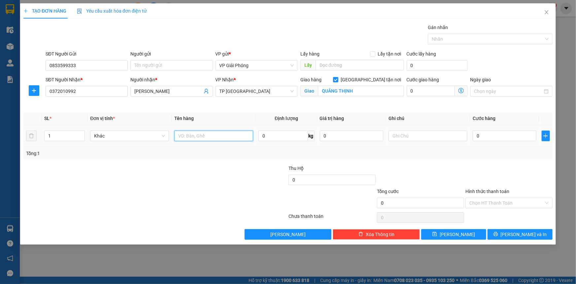
click at [197, 132] on input "text" at bounding box center [213, 135] width 79 height 11
type input "kiện"
click at [485, 135] on input "0" at bounding box center [505, 135] width 64 height 11
type input "5"
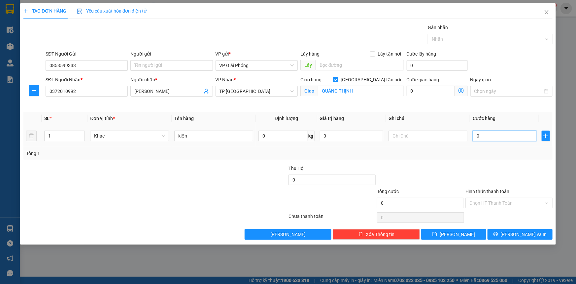
type input "5"
type input "50"
click at [464, 40] on div at bounding box center [487, 39] width 115 height 8
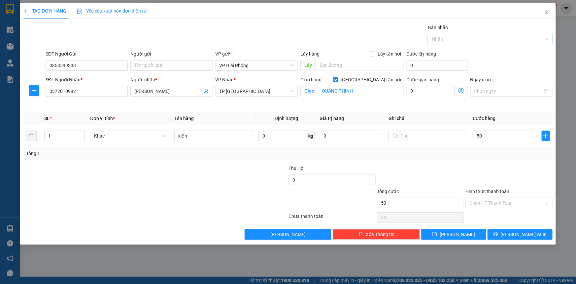
type input "50.000"
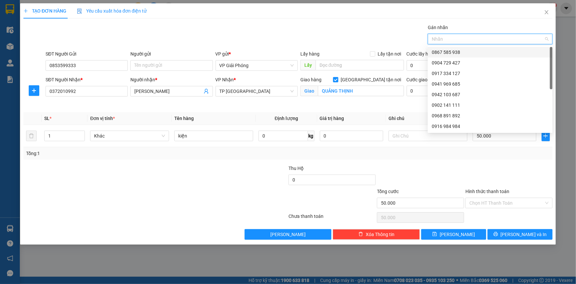
click at [467, 39] on div at bounding box center [487, 39] width 115 height 8
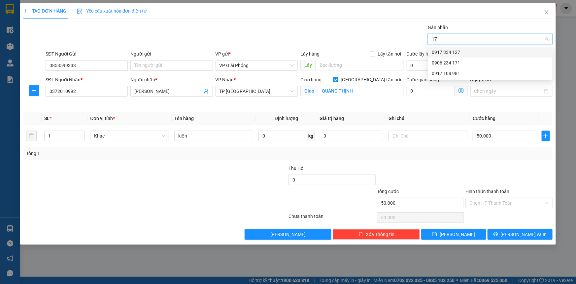
type input "171"
click at [471, 51] on div "0906 234 171" at bounding box center [490, 52] width 117 height 7
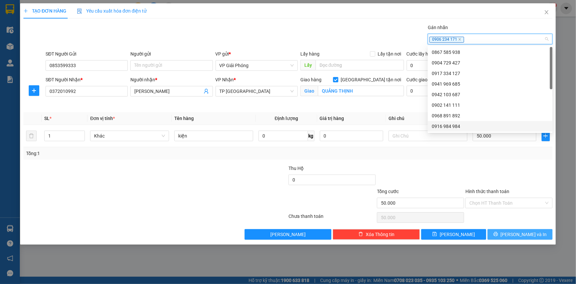
drag, startPoint x: 532, startPoint y: 233, endPoint x: 499, endPoint y: 221, distance: 34.6
click at [531, 233] on span "[PERSON_NAME] và In" at bounding box center [524, 233] width 46 height 7
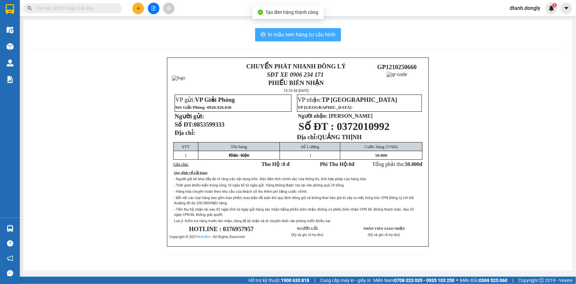
click at [307, 33] on span "In mẫu tem hàng tự cấu hình" at bounding box center [301, 34] width 67 height 8
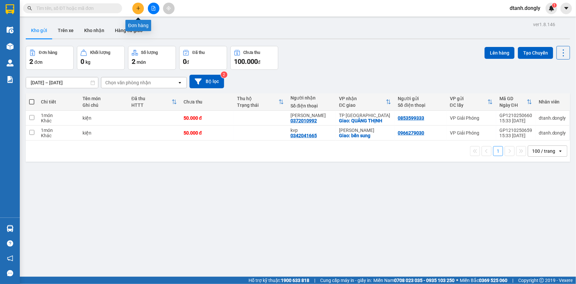
click at [137, 7] on icon "plus" at bounding box center [138, 8] width 5 height 5
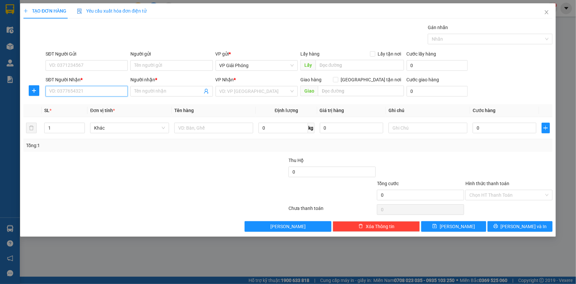
click at [80, 92] on input "SĐT Người Nhận *" at bounding box center [87, 91] width 82 height 11
click at [100, 105] on div "0985498668 - C THUỶ" at bounding box center [87, 104] width 74 height 7
type input "0985498668"
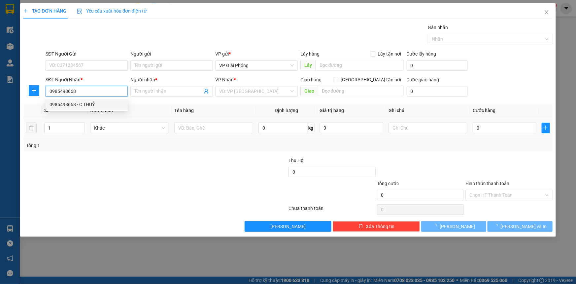
type input "C THUỶ"
checkbox input "true"
type input "TPTH"
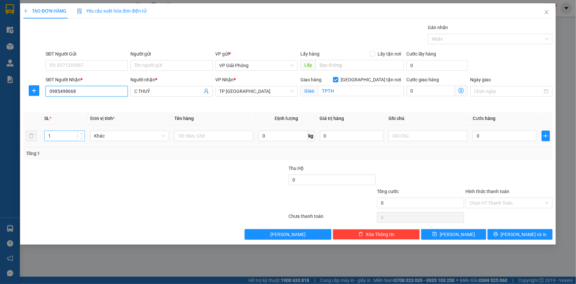
type input "0985498668"
click at [59, 134] on input "1" at bounding box center [65, 136] width 40 height 10
click at [79, 133] on span "up" at bounding box center [81, 134] width 4 height 4
type input "3"
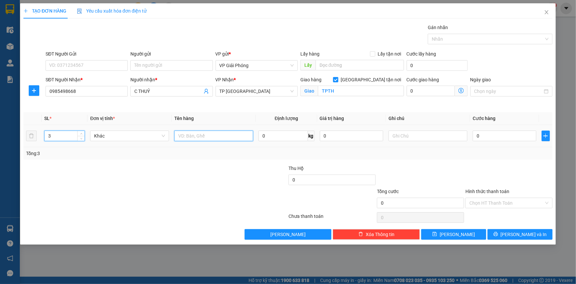
click at [215, 137] on input "text" at bounding box center [213, 135] width 79 height 11
type input "kiện"
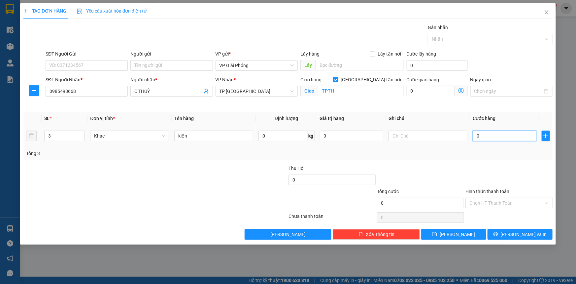
click at [486, 134] on input "0" at bounding box center [505, 135] width 64 height 11
type input "9"
type input "90"
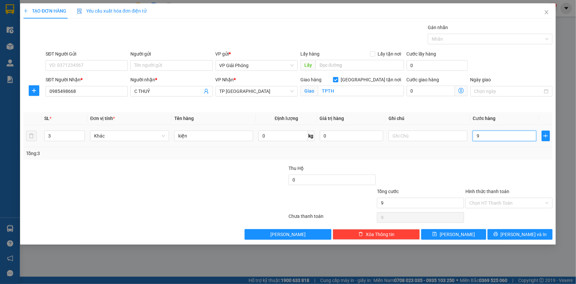
type input "90"
click at [447, 38] on div at bounding box center [487, 39] width 115 height 8
type input "90.000"
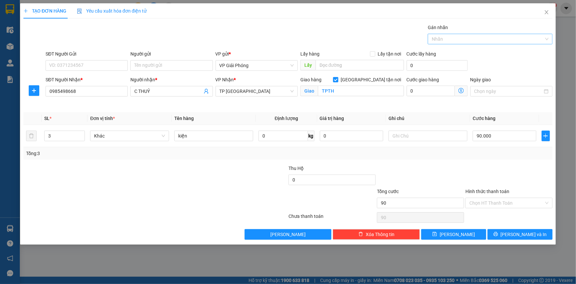
type input "90.000"
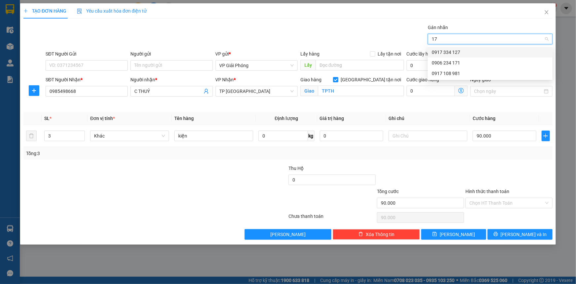
type input "171"
click at [449, 50] on div "0906 234 171" at bounding box center [490, 52] width 117 height 7
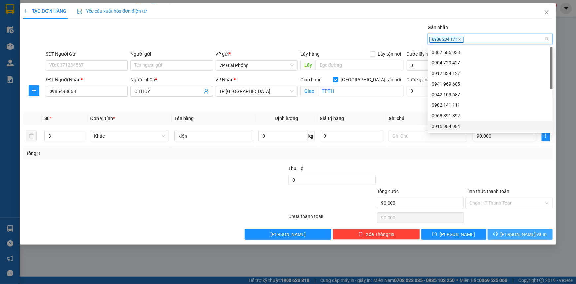
drag, startPoint x: 502, startPoint y: 236, endPoint x: 499, endPoint y: 231, distance: 5.7
click at [502, 236] on button "[PERSON_NAME] và In" at bounding box center [520, 234] width 65 height 11
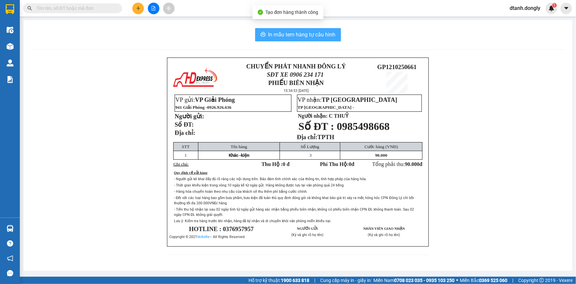
drag, startPoint x: 283, startPoint y: 33, endPoint x: 287, endPoint y: 28, distance: 6.0
click at [284, 33] on span "In mẫu tem hàng tự cấu hình" at bounding box center [301, 34] width 67 height 8
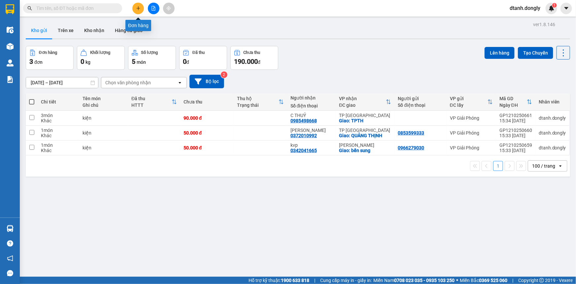
click at [141, 7] on button at bounding box center [138, 9] width 12 height 12
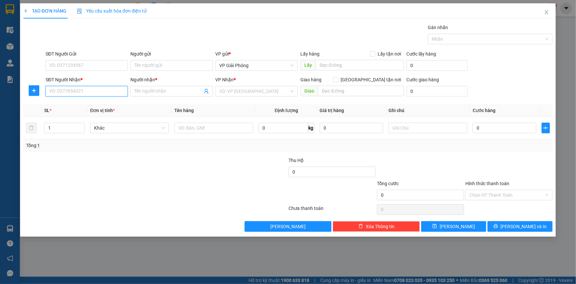
click at [90, 92] on input "SĐT Người Nhận *" at bounding box center [87, 91] width 82 height 11
type input "0964835878"
click at [89, 103] on div "0964835878 - A THÀNH" at bounding box center [87, 104] width 74 height 7
type input "A THÀNH"
checkbox input "true"
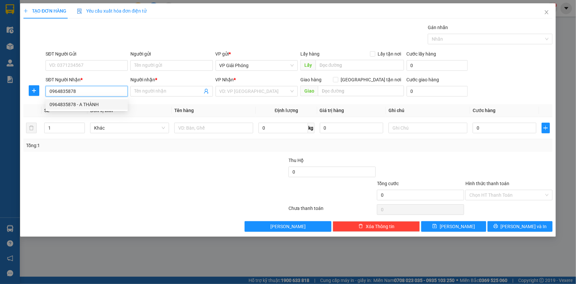
type input "cầu [PERSON_NAME]"
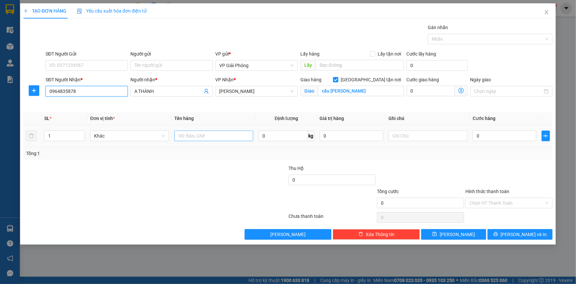
type input "0964835878"
click at [202, 136] on input "text" at bounding box center [213, 135] width 79 height 11
type input "kiện"
click at [499, 133] on input "0" at bounding box center [505, 135] width 64 height 11
type input "4"
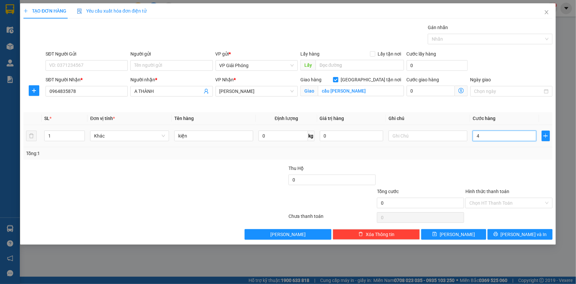
type input "4"
type input "40"
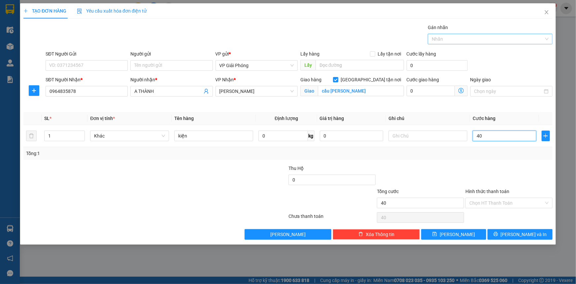
click at [452, 35] on div at bounding box center [487, 39] width 115 height 8
type input "40.000"
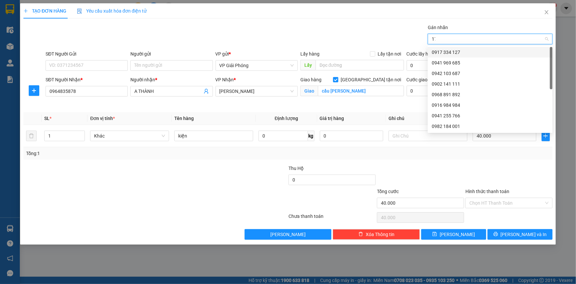
type input "171"
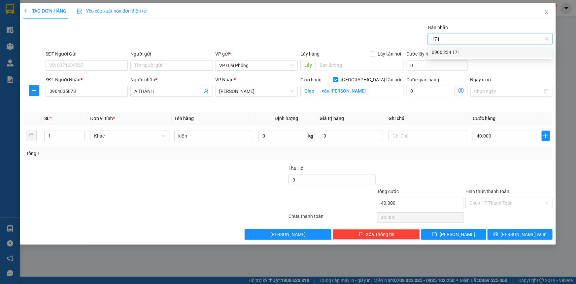
click at [456, 50] on div "0906 234 171" at bounding box center [490, 52] width 117 height 7
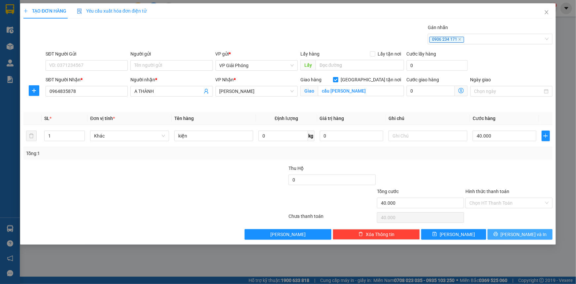
click at [504, 235] on button "[PERSON_NAME] và In" at bounding box center [520, 234] width 65 height 11
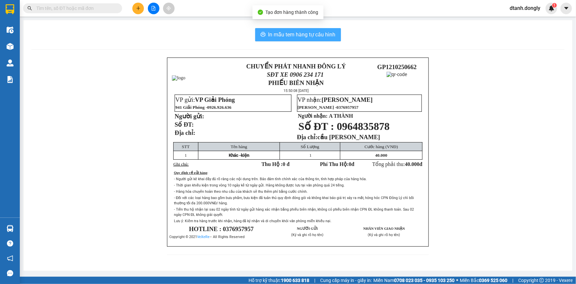
click at [309, 36] on span "In mẫu tem hàng tự cấu hình" at bounding box center [301, 34] width 67 height 8
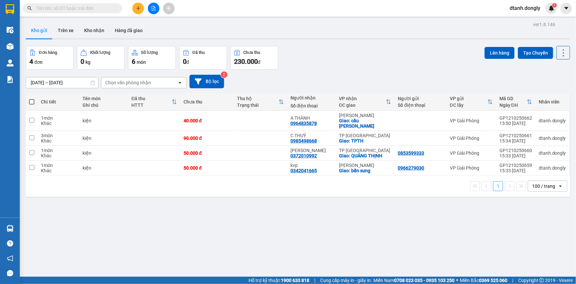
click at [139, 8] on icon "plus" at bounding box center [138, 8] width 5 height 5
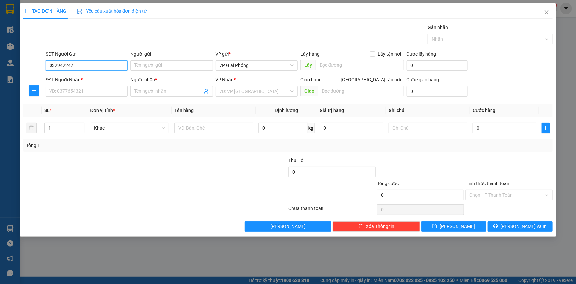
type input "0329422477"
drag, startPoint x: 75, startPoint y: 66, endPoint x: 53, endPoint y: 66, distance: 21.8
click at [48, 69] on input "0329422477" at bounding box center [87, 65] width 82 height 11
type input "0329422477"
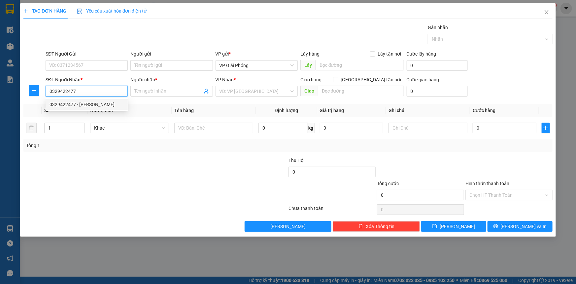
click at [97, 105] on div "0329422477 - [PERSON_NAME]" at bounding box center [87, 104] width 74 height 7
type input "Thành huê"
checkbox input "true"
type input "GA NGHĨA TRANG"
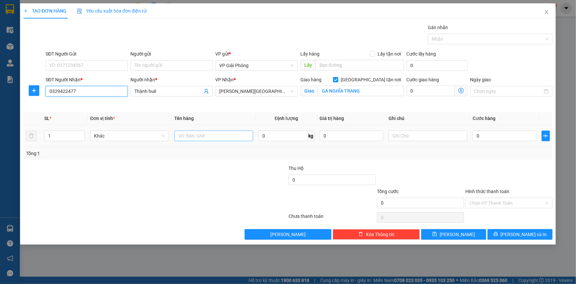
type input "0329422477"
click at [191, 139] on input "text" at bounding box center [213, 135] width 79 height 11
type input "kiện"
click at [488, 136] on input "0" at bounding box center [505, 135] width 64 height 11
type input "5"
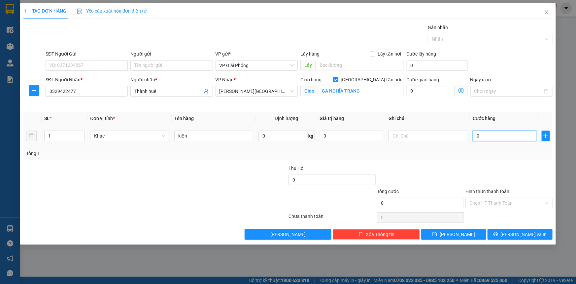
type input "5"
type input "50"
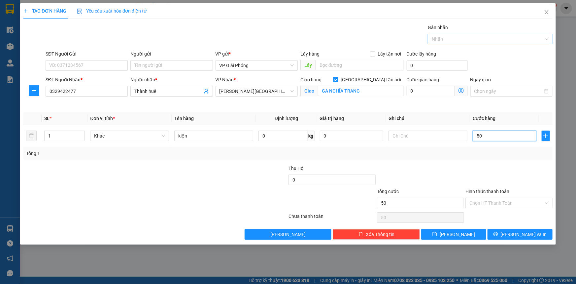
click at [456, 38] on div at bounding box center [487, 39] width 115 height 8
type input "50.000"
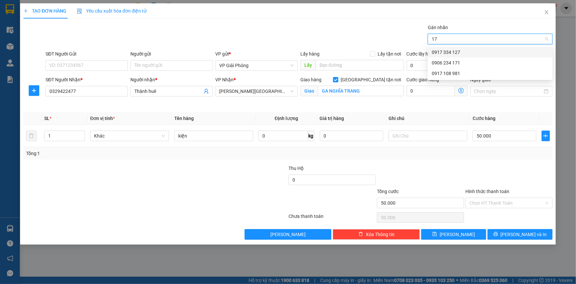
type input "171"
click at [455, 52] on div "0906 234 171" at bounding box center [490, 52] width 117 height 7
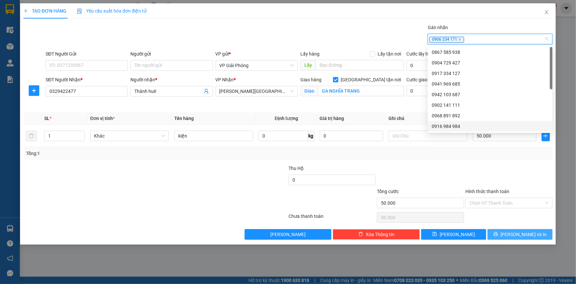
click at [523, 232] on span "[PERSON_NAME] và In" at bounding box center [524, 233] width 46 height 7
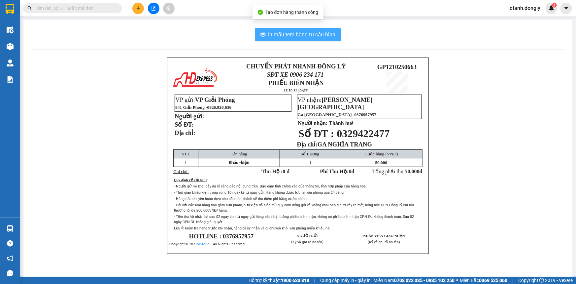
click at [293, 36] on span "In mẫu tem hàng tự cấu hình" at bounding box center [301, 34] width 67 height 8
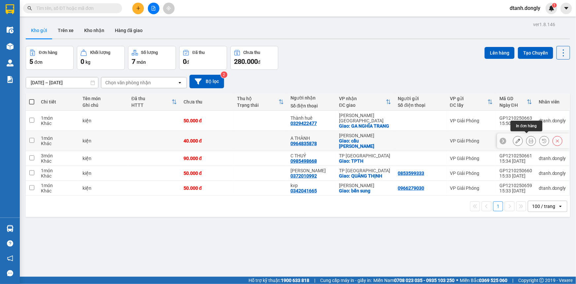
click at [529, 138] on icon at bounding box center [531, 140] width 5 height 5
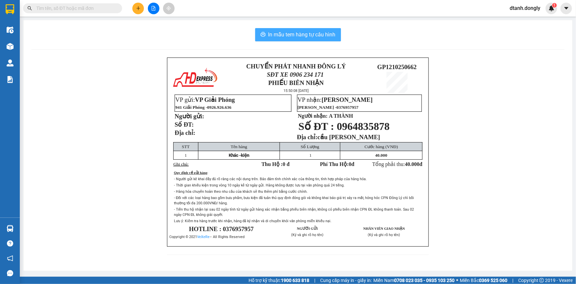
drag, startPoint x: 299, startPoint y: 32, endPoint x: 307, endPoint y: 34, distance: 7.8
click at [300, 34] on span "In mẫu tem hàng tự cấu hình" at bounding box center [301, 34] width 67 height 8
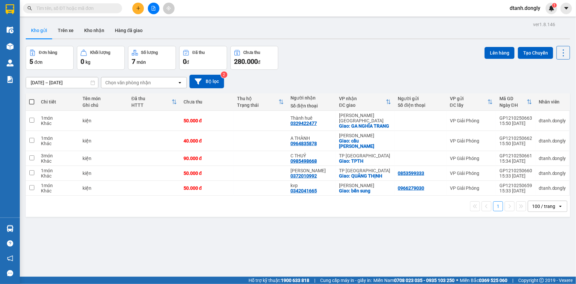
drag, startPoint x: 32, startPoint y: 101, endPoint x: 41, endPoint y: 98, distance: 8.9
click at [34, 101] on th at bounding box center [32, 101] width 12 height 17
click at [33, 101] on span at bounding box center [31, 101] width 5 height 5
click at [32, 98] on input "checkbox" at bounding box center [32, 98] width 0 height 0
checkbox input "true"
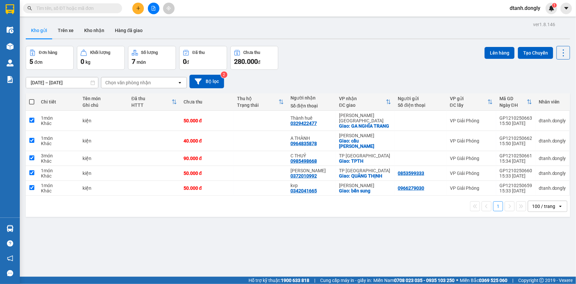
checkbox input "true"
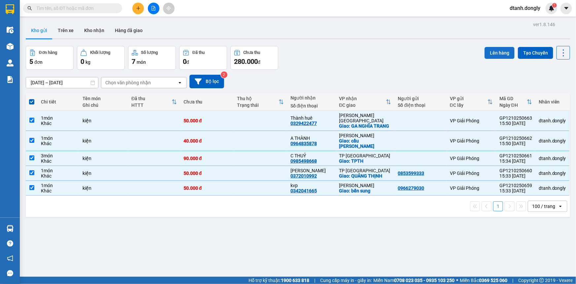
click at [497, 52] on button "Lên hàng" at bounding box center [500, 53] width 30 height 12
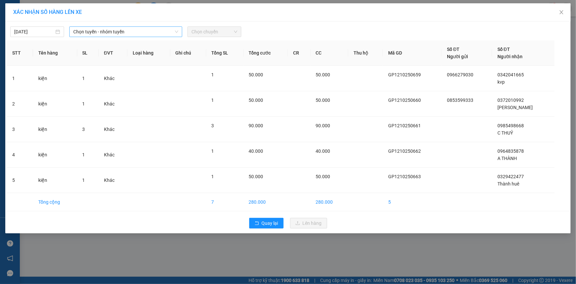
click at [148, 30] on span "Chọn tuyến - nhóm tuyến" at bounding box center [125, 32] width 105 height 10
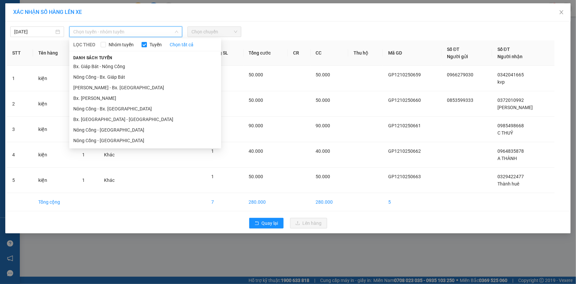
drag, startPoint x: 136, startPoint y: 65, endPoint x: 165, endPoint y: 45, distance: 34.7
click at [148, 60] on div "Danh sách tuyến Bx. Giáp Bát - Nông Cống Nông Cống - [GEOGRAPHIC_DATA]. Giáp Bá…" at bounding box center [145, 100] width 152 height 92
drag, startPoint x: 132, startPoint y: 65, endPoint x: 162, endPoint y: 57, distance: 30.5
click at [133, 65] on li "Bx. Giáp Bát - Nông Cống" at bounding box center [145, 66] width 152 height 11
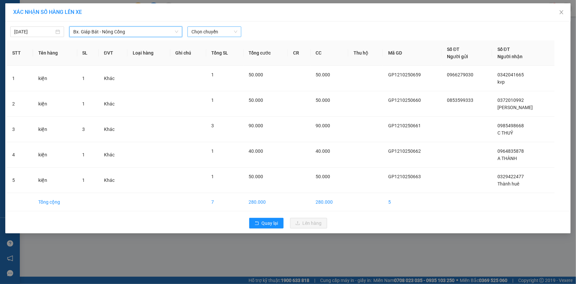
click at [231, 30] on span "Chọn chuyến" at bounding box center [214, 32] width 46 height 10
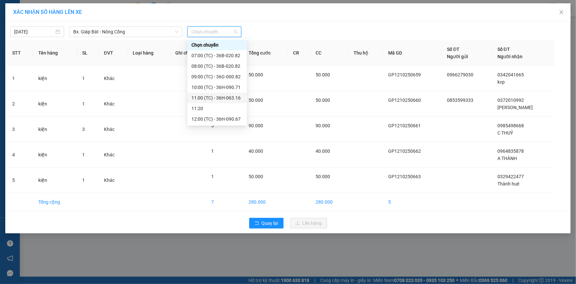
scroll to position [90, 0]
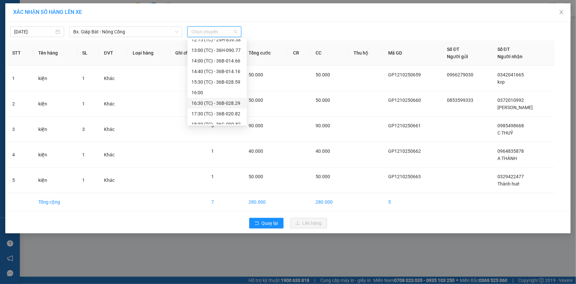
click at [215, 100] on div "16:30 (TC) - 36B-028.29" at bounding box center [217, 102] width 52 height 7
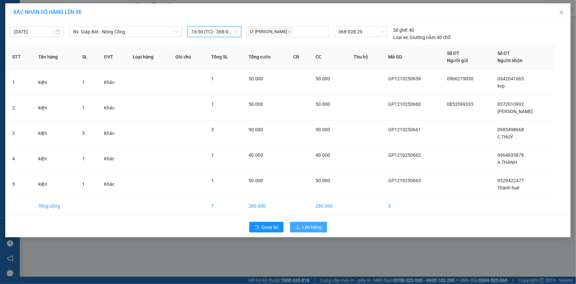
click at [310, 224] on span "Lên hàng" at bounding box center [312, 226] width 19 height 7
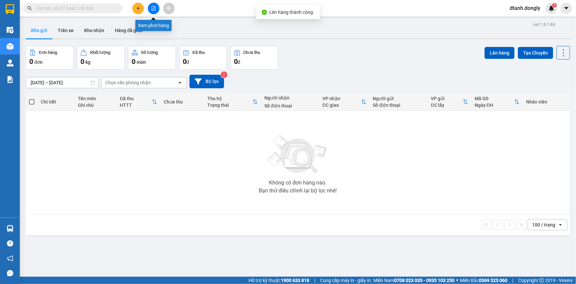
click at [154, 6] on icon "file-add" at bounding box center [154, 8] width 4 height 5
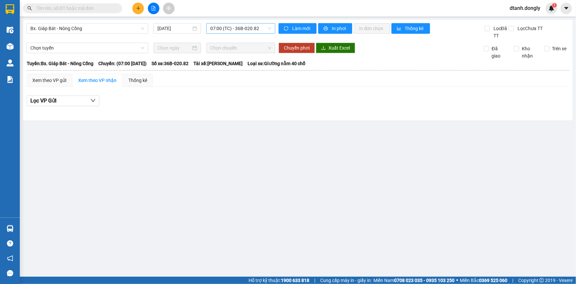
click at [265, 30] on span "07:00 (TC) - 36B-020.82" at bounding box center [240, 28] width 61 height 10
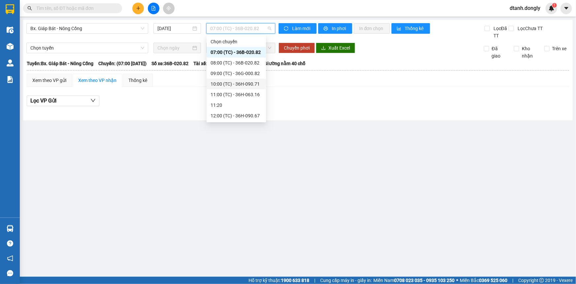
scroll to position [90, 0]
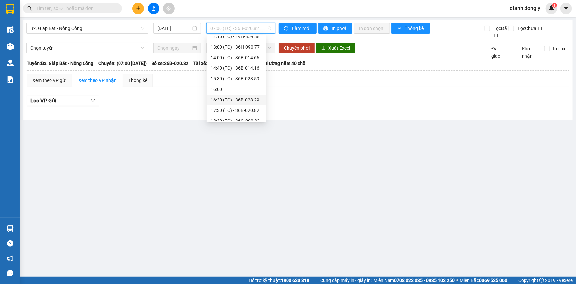
click at [246, 99] on div "16:30 (TC) - 36B-028.29" at bounding box center [237, 99] width 52 height 7
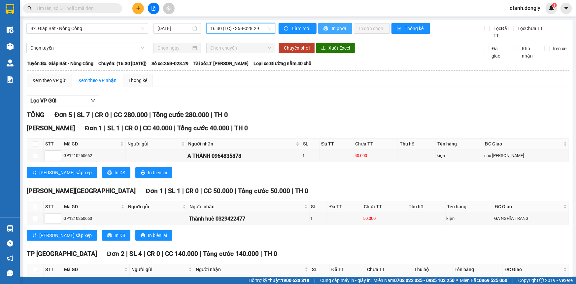
click at [333, 28] on span "In phơi" at bounding box center [339, 28] width 15 height 7
click at [136, 4] on button at bounding box center [138, 9] width 12 height 12
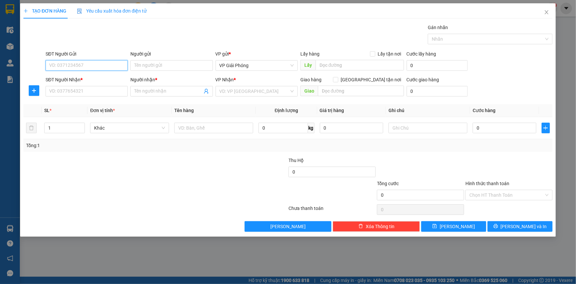
drag, startPoint x: 99, startPoint y: 61, endPoint x: 98, endPoint y: 65, distance: 3.9
click at [98, 64] on input "SĐT Người Gửi" at bounding box center [87, 65] width 82 height 11
click at [90, 63] on input "SĐT Người Gửi" at bounding box center [87, 65] width 82 height 11
type input "0964261939"
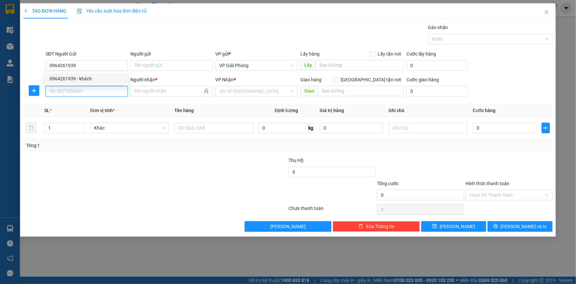
click at [91, 94] on input "SĐT Người Nhận *" at bounding box center [87, 91] width 82 height 11
type input "0889209338"
click at [176, 94] on input "Người nhận *" at bounding box center [168, 90] width 68 height 7
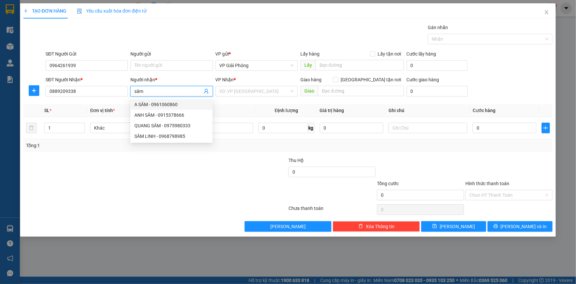
click at [137, 91] on input "sâm" at bounding box center [168, 90] width 68 height 7
type input "[DEMOGRAPHIC_DATA]"
click at [247, 90] on input "search" at bounding box center [255, 91] width 70 height 10
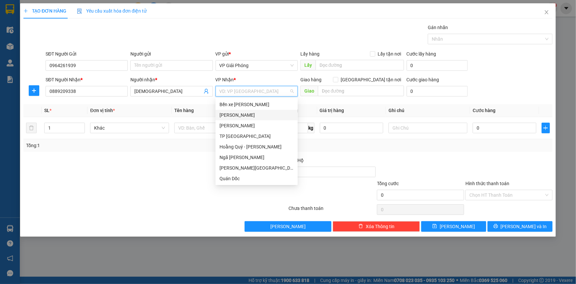
click at [240, 90] on input "search" at bounding box center [255, 91] width 70 height 10
drag, startPoint x: 237, startPoint y: 127, endPoint x: 305, endPoint y: 97, distance: 74.4
click at [238, 127] on div "[PERSON_NAME]" at bounding box center [257, 125] width 74 height 7
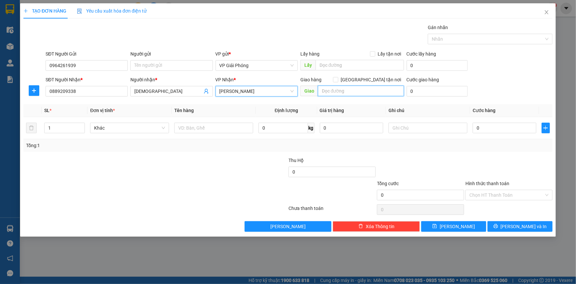
click at [337, 91] on input "text" at bounding box center [361, 91] width 86 height 11
type input "VP HS"
click at [338, 81] on input "[GEOGRAPHIC_DATA] tận nơi" at bounding box center [335, 79] width 5 height 5
checkbox input "true"
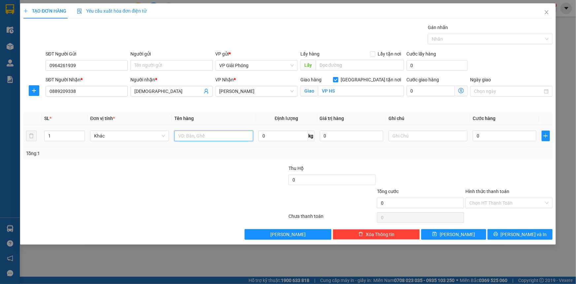
click at [194, 137] on input "text" at bounding box center [213, 135] width 79 height 11
type input "HỘP"
click at [496, 138] on input "0" at bounding box center [505, 135] width 64 height 11
type input "3"
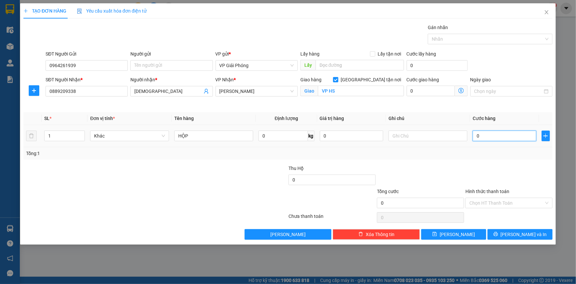
type input "3"
type input "30"
click at [446, 36] on div at bounding box center [487, 39] width 115 height 8
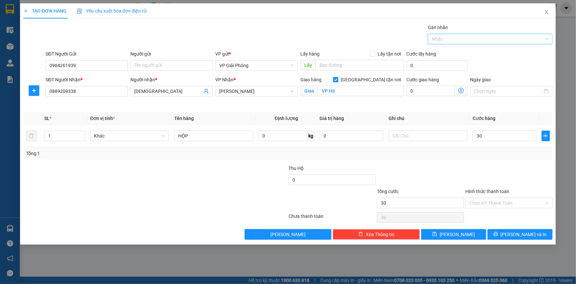
type input "30.000"
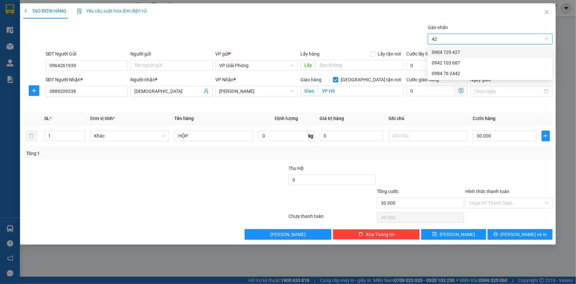
type input "427"
drag, startPoint x: 448, startPoint y: 51, endPoint x: 452, endPoint y: 59, distance: 9.3
click at [449, 52] on div "0904 729 427" at bounding box center [490, 52] width 117 height 7
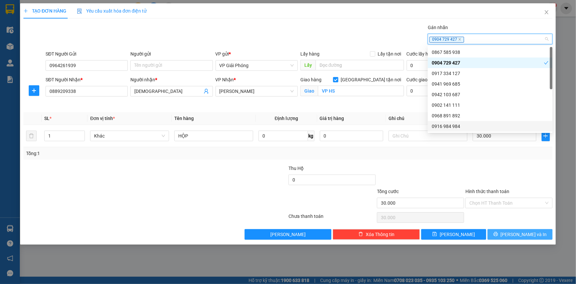
click at [498, 234] on icon "printer" at bounding box center [496, 234] width 4 height 4
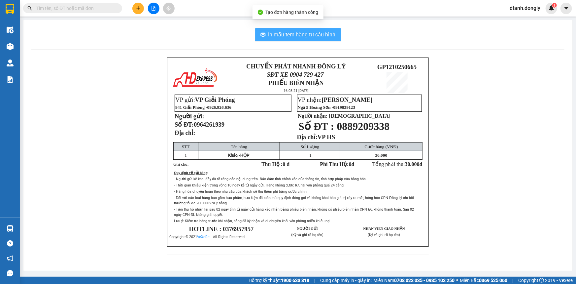
click at [317, 39] on span "In mẫu tem hàng tự cấu hình" at bounding box center [301, 34] width 67 height 8
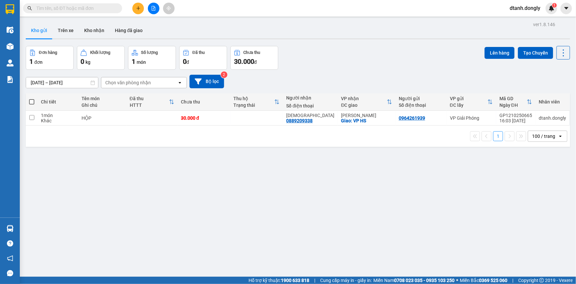
click at [98, 8] on input "text" at bounding box center [75, 8] width 78 height 7
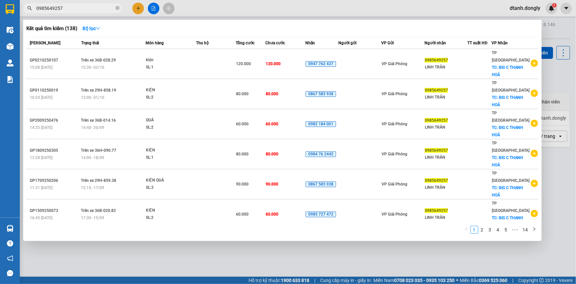
type input "0985649257"
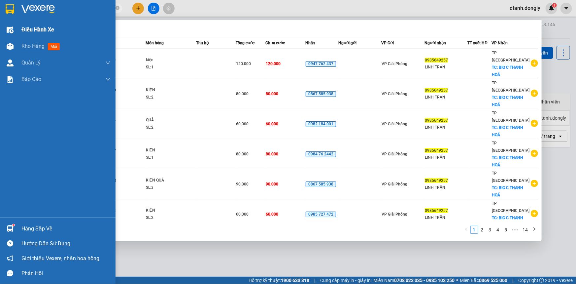
click at [26, 29] on span "Điều hành xe" at bounding box center [37, 29] width 33 height 8
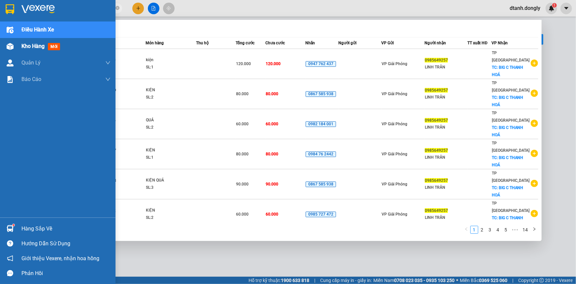
click at [33, 47] on span "Kho hàng" at bounding box center [32, 46] width 23 height 6
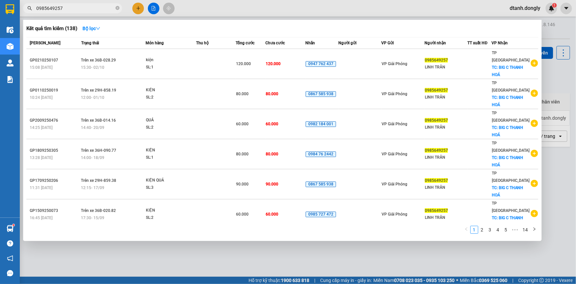
click at [238, 264] on div at bounding box center [288, 142] width 576 height 284
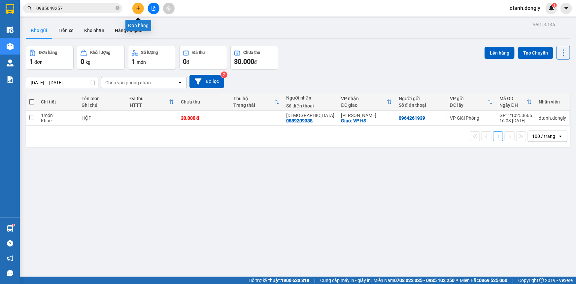
click at [138, 10] on icon "plus" at bounding box center [138, 8] width 0 height 4
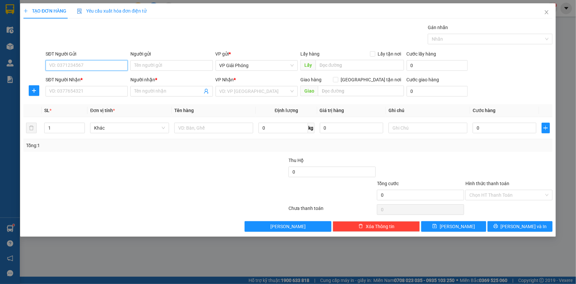
click at [82, 64] on input "SĐT Người Gửi" at bounding box center [87, 65] width 82 height 11
type input "0968538012"
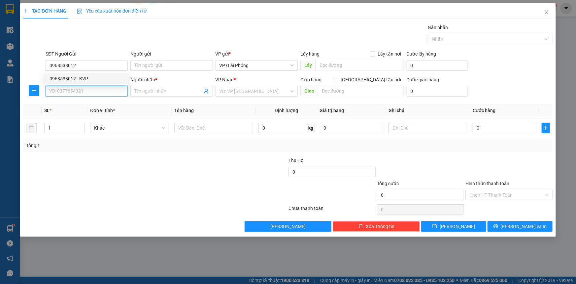
click at [76, 87] on input "SĐT Người Nhận *" at bounding box center [87, 91] width 82 height 11
type input "0332022616"
click at [80, 103] on div "0332022616 - LAN" at bounding box center [87, 104] width 74 height 7
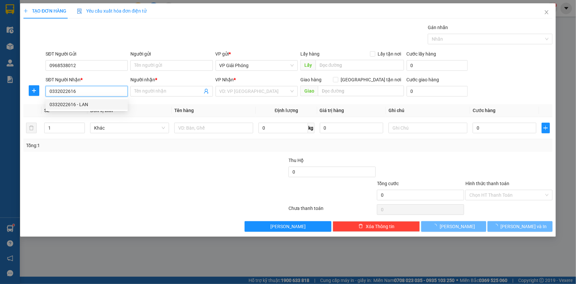
type input "LAN"
checkbox input "true"
type input "CẦU QUAN"
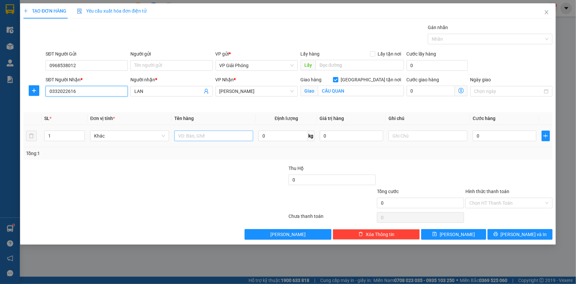
type input "0332022616"
click at [195, 135] on input "text" at bounding box center [213, 135] width 79 height 11
type input "LAPTOP"
click at [513, 135] on input "0" at bounding box center [505, 135] width 64 height 11
type input "5"
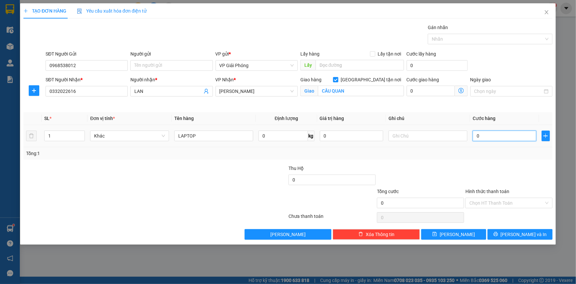
type input "5"
type input "50"
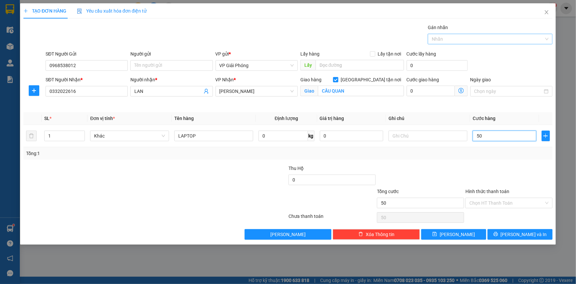
click at [451, 41] on div at bounding box center [487, 39] width 115 height 8
type input "50.000"
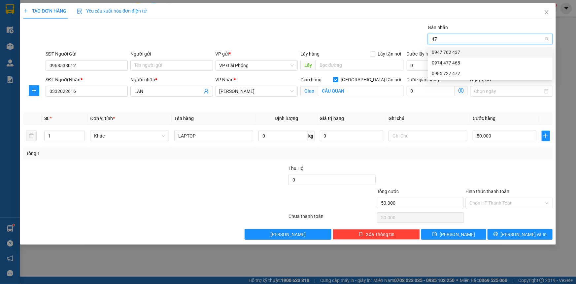
type input "472"
click at [458, 50] on div "0985 727 472" at bounding box center [490, 52] width 117 height 7
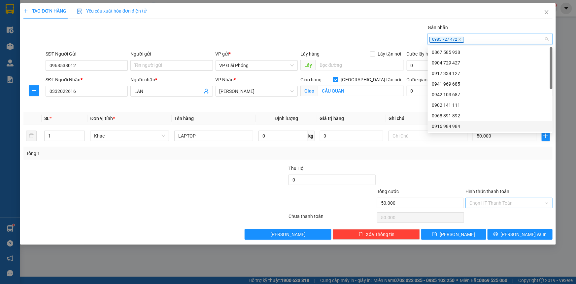
click at [496, 202] on input "Hình thức thanh toán" at bounding box center [506, 203] width 75 height 10
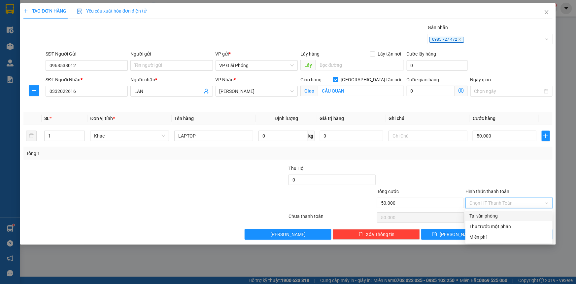
click at [491, 215] on div "Tại văn phòng" at bounding box center [508, 215] width 79 height 7
type input "0"
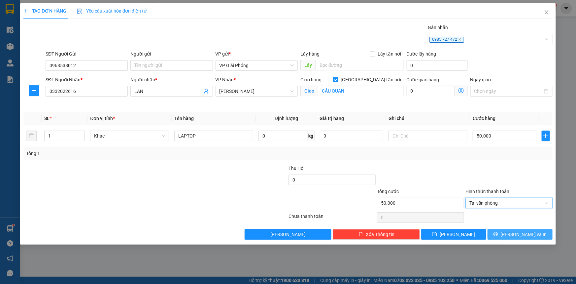
click at [499, 231] on button "[PERSON_NAME] và In" at bounding box center [520, 234] width 65 height 11
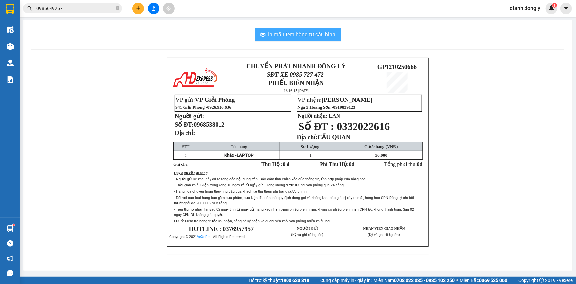
click at [297, 34] on span "In mẫu tem hàng tự cấu hình" at bounding box center [301, 34] width 67 height 8
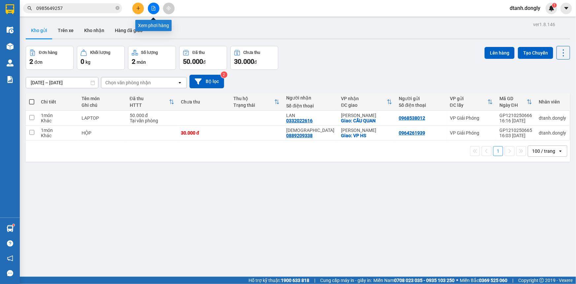
click at [155, 8] on icon "file-add" at bounding box center [154, 8] width 4 height 5
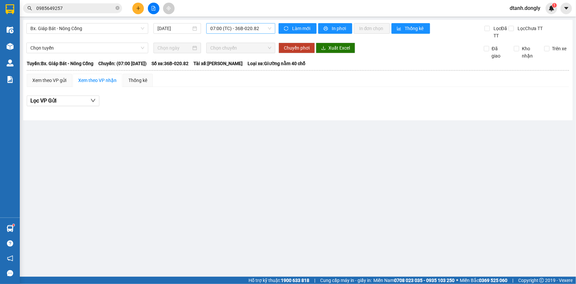
click at [265, 28] on span "07:00 (TC) - 36B-020.82" at bounding box center [240, 28] width 61 height 10
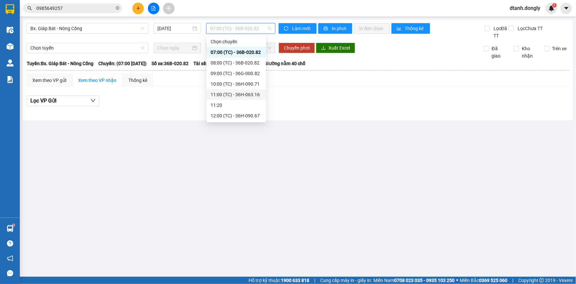
scroll to position [95, 0]
click at [247, 71] on div "15:30 (TC) - 36B-028.59" at bounding box center [237, 73] width 52 height 7
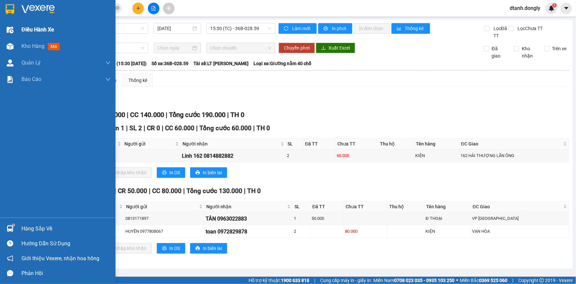
click at [33, 27] on span "Điều hành xe" at bounding box center [37, 29] width 33 height 8
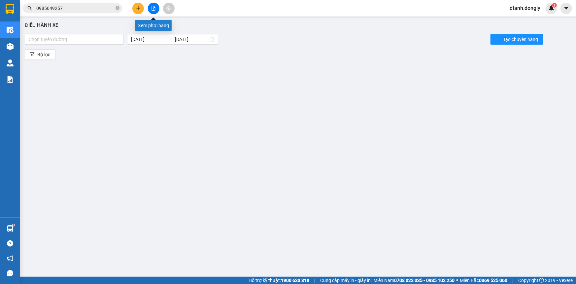
click at [154, 10] on icon "file-add" at bounding box center [153, 8] width 5 height 5
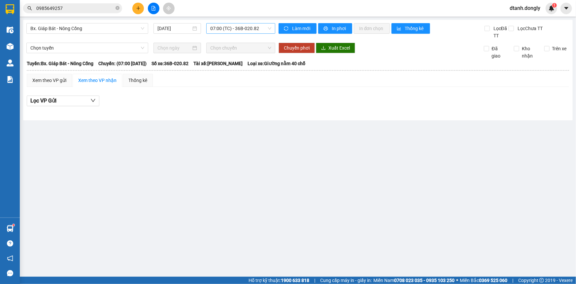
drag, startPoint x: 271, startPoint y: 27, endPoint x: 266, endPoint y: 29, distance: 5.2
click at [270, 27] on span "07:00 (TC) - 36B-020.82" at bounding box center [240, 28] width 61 height 10
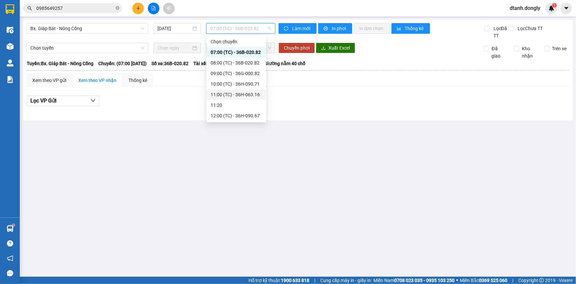
scroll to position [60, 0]
click at [242, 85] on div "14:00 (TC) - 36B-014.66" at bounding box center [237, 87] width 52 height 7
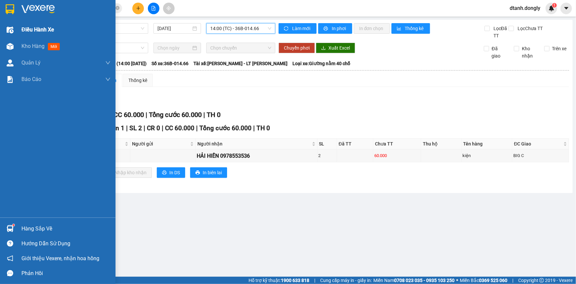
click at [42, 27] on span "Điều hành xe" at bounding box center [37, 29] width 33 height 8
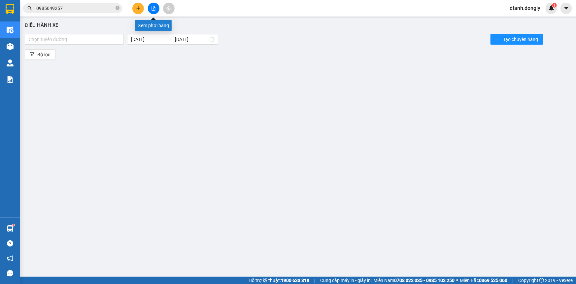
click at [154, 6] on icon "file-add" at bounding box center [154, 8] width 4 height 5
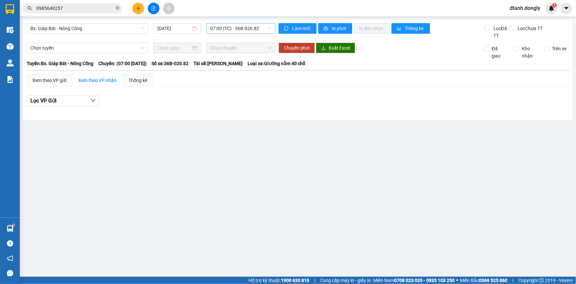
click at [267, 27] on span "07:00 (TC) - 36B-020.82" at bounding box center [240, 28] width 61 height 10
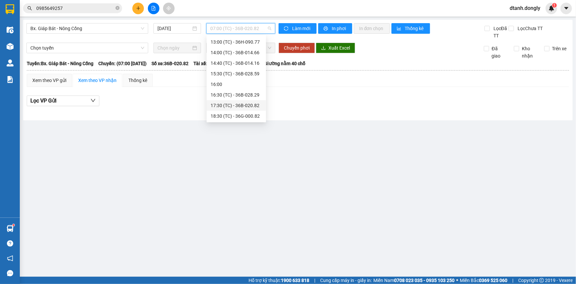
scroll to position [65, 0]
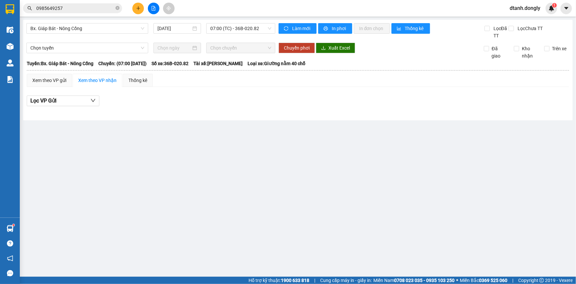
click at [329, 167] on main "Bx. Giáp Bát - Nông Cống [DATE] 07:00 (TC) - 36B-020.82 Làm mới In phơi In đơn …" at bounding box center [288, 138] width 576 height 276
click at [268, 28] on span "07:00 (TC) - 36B-020.82" at bounding box center [240, 28] width 61 height 10
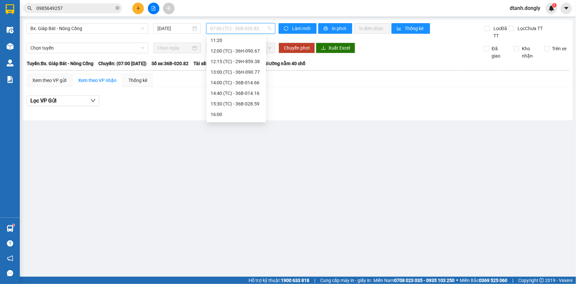
scroll to position [10, 0]
click at [244, 72] on div "10:00 (TC) - 36H-090.71" at bounding box center [237, 73] width 52 height 7
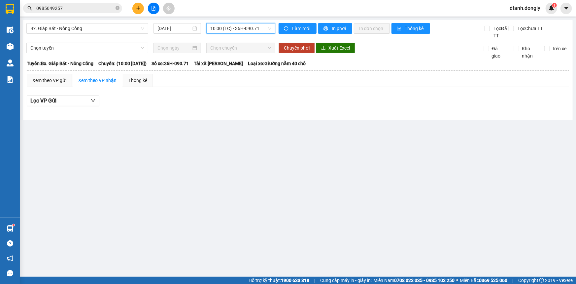
drag, startPoint x: 270, startPoint y: 30, endPoint x: 266, endPoint y: 32, distance: 4.1
click at [270, 30] on span "10:00 (TC) - 36H-090.71" at bounding box center [240, 28] width 61 height 10
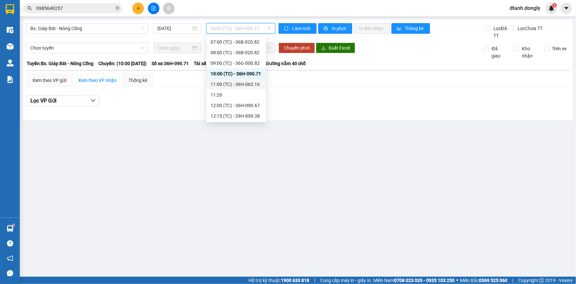
click at [245, 81] on div "11:00 (TC) - 36H-063.16" at bounding box center [237, 84] width 52 height 7
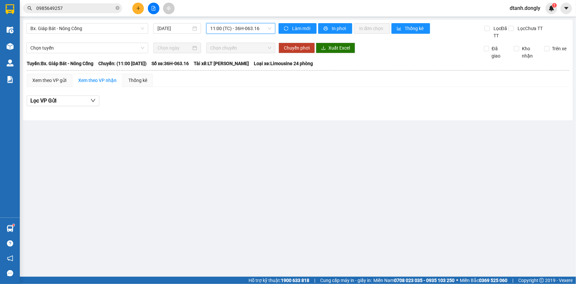
click at [268, 28] on span "11:00 (TC) - 36H-063.16" at bounding box center [240, 28] width 61 height 10
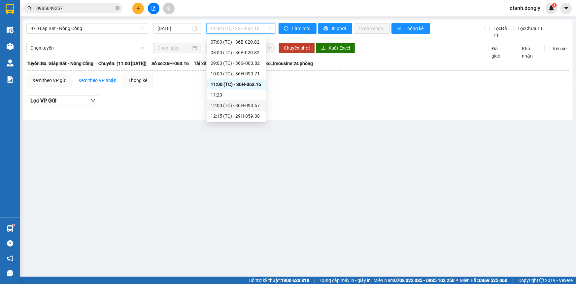
click at [245, 103] on div "12:00 (TC) - 36H-090.67" at bounding box center [237, 105] width 52 height 7
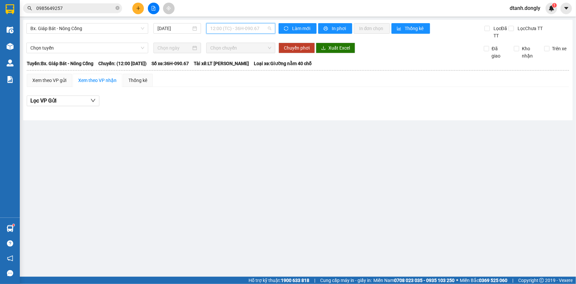
click at [268, 27] on span "12:00 (TC) - 36H-090.67" at bounding box center [240, 28] width 61 height 10
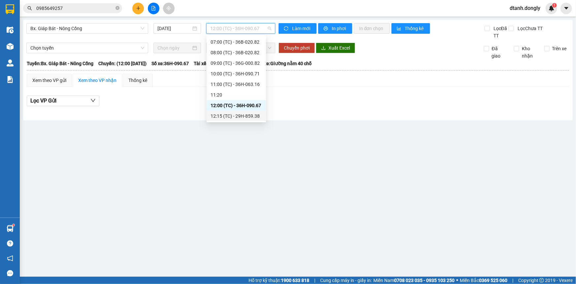
click at [243, 114] on div "12:15 (TC) - 29H-859.38" at bounding box center [237, 115] width 52 height 7
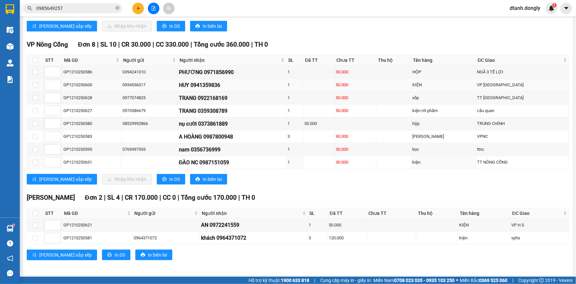
scroll to position [193, 0]
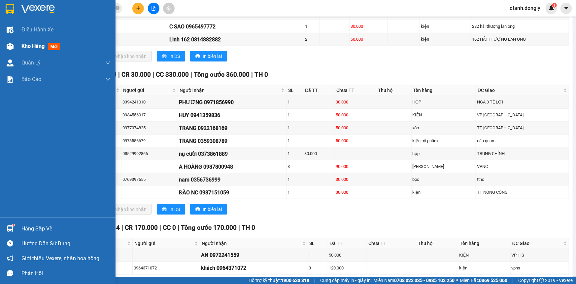
click at [31, 46] on span "Kho hàng" at bounding box center [32, 46] width 23 height 6
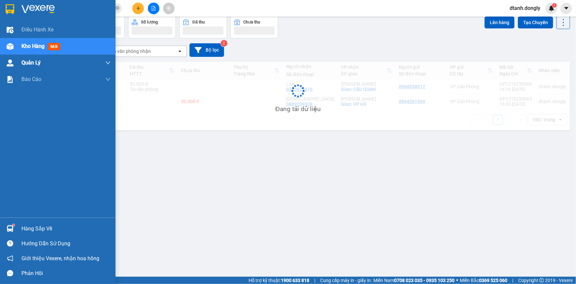
scroll to position [30, 0]
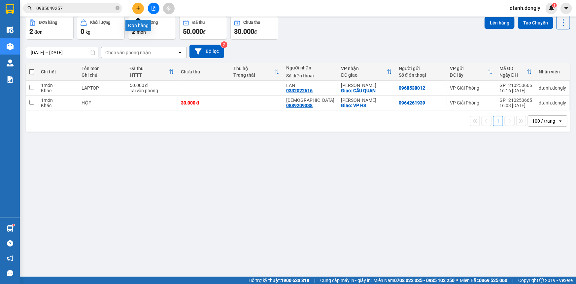
click at [139, 7] on icon "plus" at bounding box center [138, 8] width 5 height 5
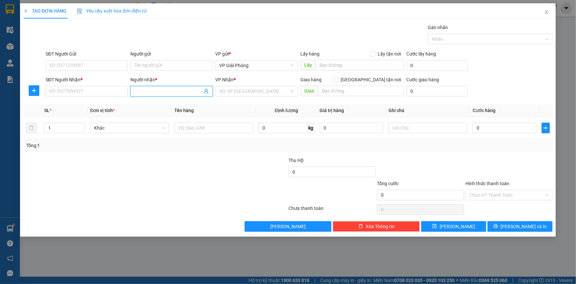
click at [139, 90] on input "Người nhận *" at bounding box center [168, 90] width 68 height 7
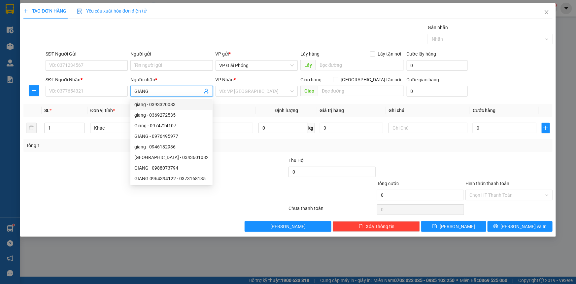
click at [134, 89] on span "GIANG" at bounding box center [171, 91] width 82 height 11
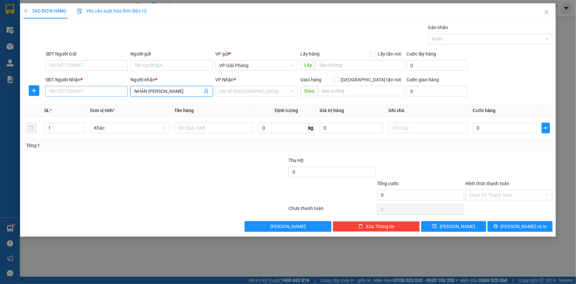
type input "NHÂN [PERSON_NAME]"
click at [92, 90] on input "SĐT Người Nhận *" at bounding box center [87, 91] width 82 height 11
type input "0926483972"
click at [98, 104] on div "0926483972 - GIANG HG" at bounding box center [87, 104] width 74 height 7
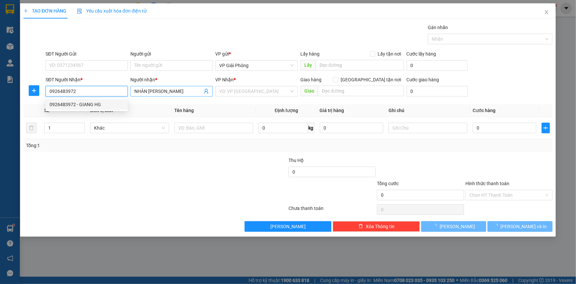
type input "GIANG HG"
checkbox input "true"
type input "[PERSON_NAME]"
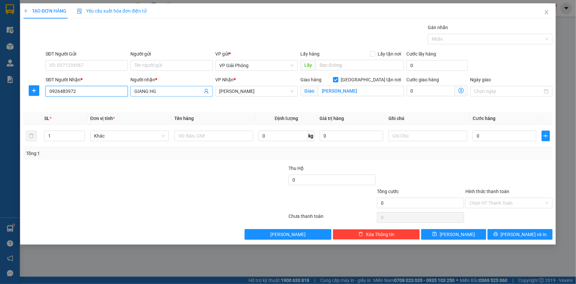
type input "0926483972"
click at [161, 92] on input "GIANG HG" at bounding box center [168, 90] width 68 height 7
click at [188, 134] on input "text" at bounding box center [213, 135] width 79 height 11
type input "KIỆN"
click at [477, 131] on input "0" at bounding box center [505, 135] width 64 height 11
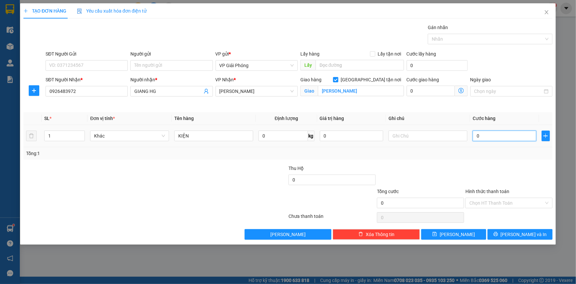
type input "4"
type input "40"
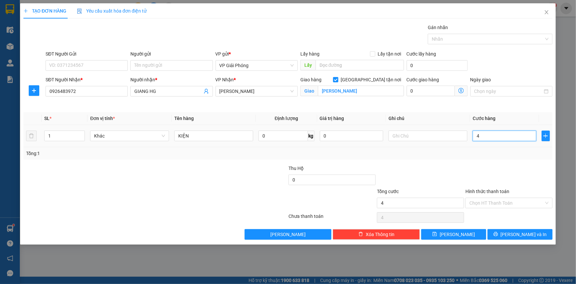
type input "40"
click at [462, 41] on div at bounding box center [487, 39] width 115 height 8
type input "40.000"
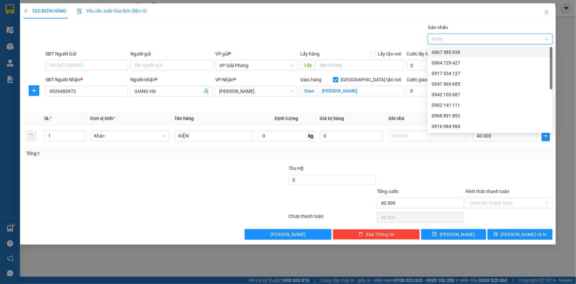
click at [464, 37] on div at bounding box center [487, 39] width 115 height 8
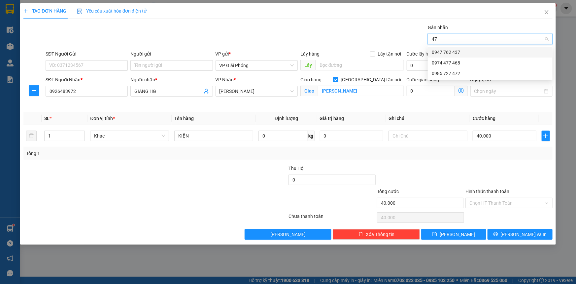
type input "472"
click at [469, 50] on div "0985 727 472" at bounding box center [490, 52] width 117 height 7
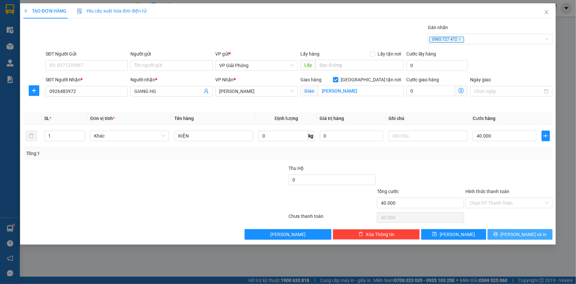
click at [520, 231] on span "[PERSON_NAME] và In" at bounding box center [524, 233] width 46 height 7
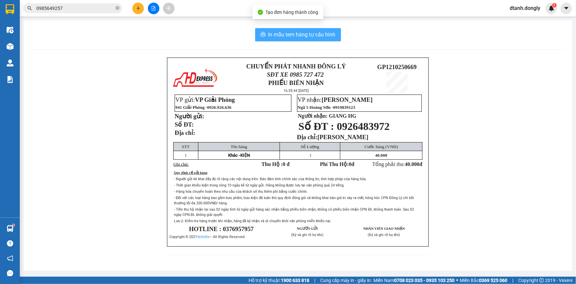
click at [333, 34] on span "In mẫu tem hàng tự cấu hình" at bounding box center [301, 34] width 67 height 8
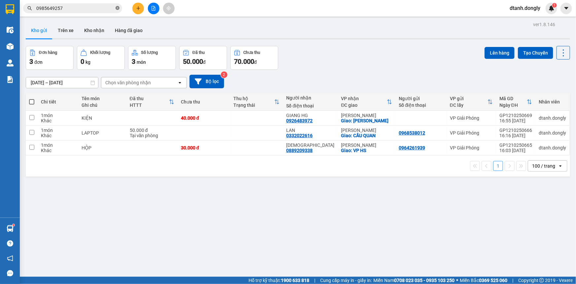
click at [117, 7] on icon "close-circle" at bounding box center [118, 8] width 4 height 4
click at [529, 52] on button "Tạo Chuyến" at bounding box center [535, 53] width 35 height 12
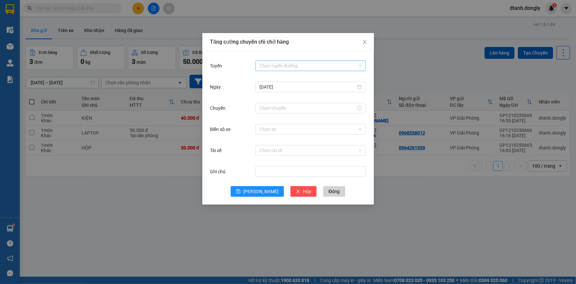
click at [304, 65] on input "Tuyến" at bounding box center [309, 66] width 98 height 10
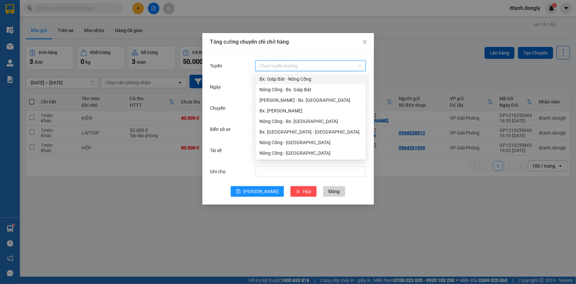
click at [305, 80] on div "Bx. Giáp Bát - Nông Cống" at bounding box center [311, 78] width 102 height 7
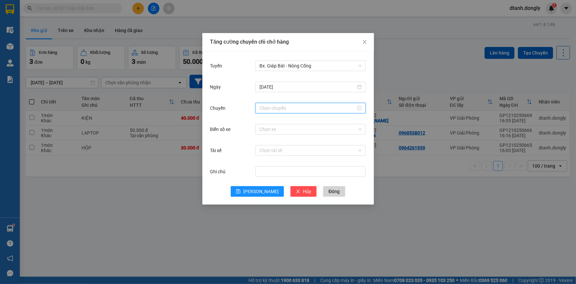
click at [297, 109] on input "Chuyến" at bounding box center [308, 107] width 96 height 7
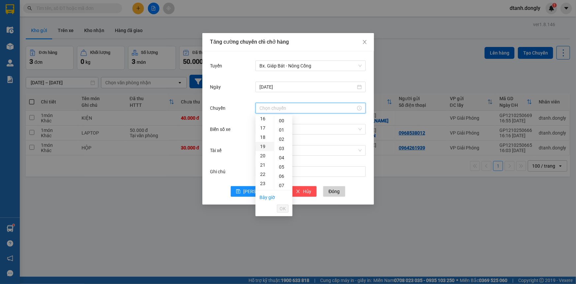
click at [263, 146] on div "19" at bounding box center [265, 146] width 18 height 9
click at [279, 157] on div "30" at bounding box center [283, 157] width 18 height 9
type input "19:30"
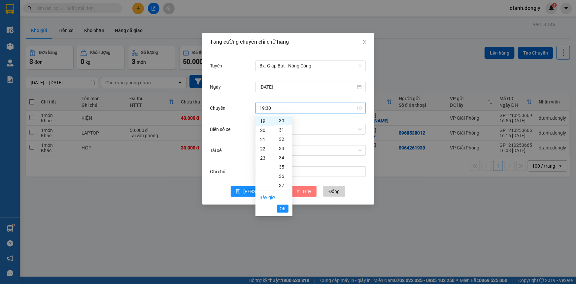
drag, startPoint x: 282, startPoint y: 208, endPoint x: 281, endPoint y: 189, distance: 19.2
click at [282, 208] on span "OK" at bounding box center [283, 208] width 6 height 7
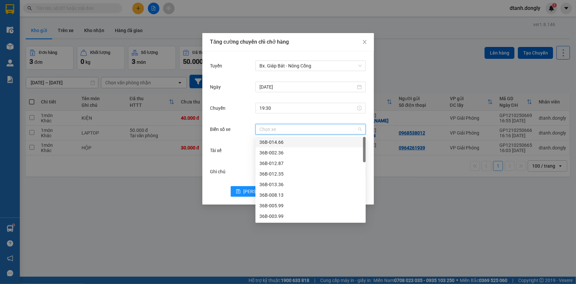
click at [275, 132] on input "Biển số xe" at bounding box center [309, 129] width 98 height 10
type input "16"
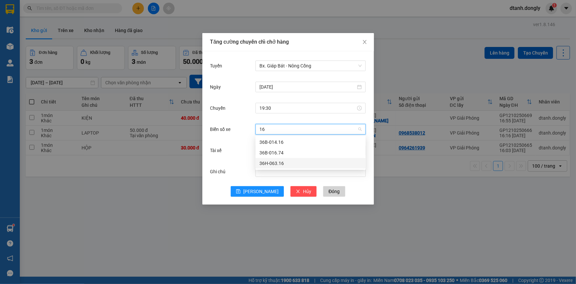
click at [291, 164] on div "36H-063.16" at bounding box center [311, 162] width 102 height 7
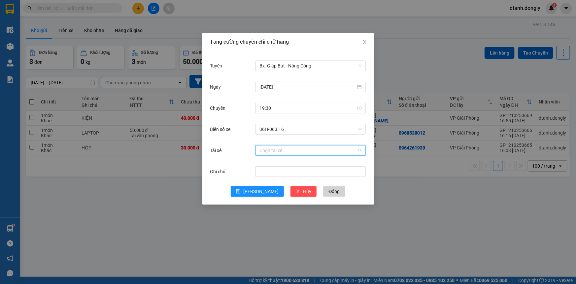
click at [276, 149] on input "Tài xế" at bounding box center [309, 150] width 98 height 10
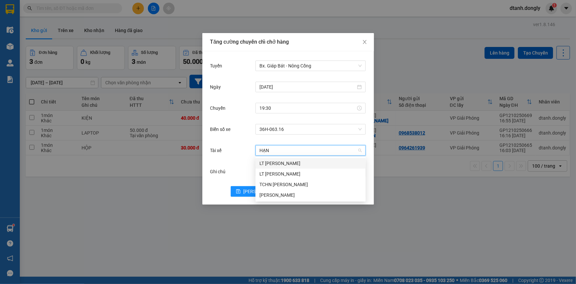
type input "HẠNH"
click at [286, 194] on div "[PERSON_NAME]" at bounding box center [311, 194] width 102 height 7
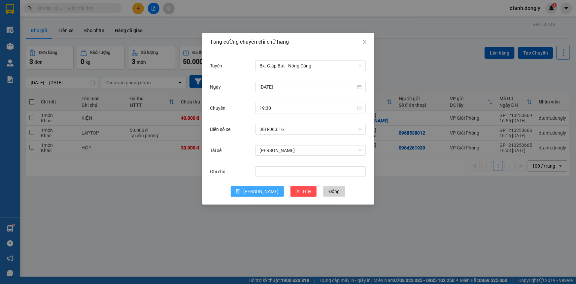
click at [259, 189] on span "[PERSON_NAME]" at bounding box center [260, 191] width 35 height 7
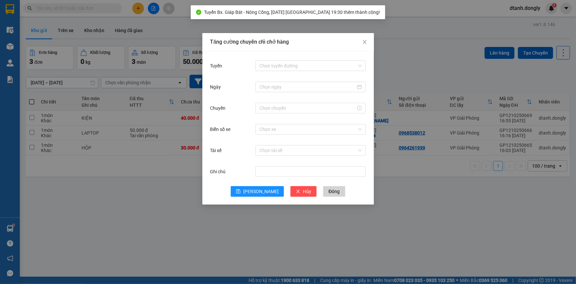
click at [398, 228] on div "Tăng cường chuyến chỉ chở hàng Tuyến Chọn tuyến đường Ngày Chuyến Biển số xe Ch…" at bounding box center [288, 142] width 576 height 284
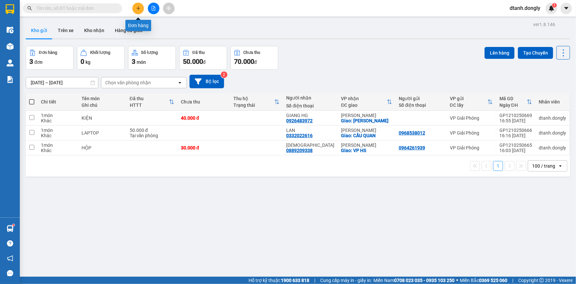
click at [138, 7] on button at bounding box center [138, 9] width 12 height 12
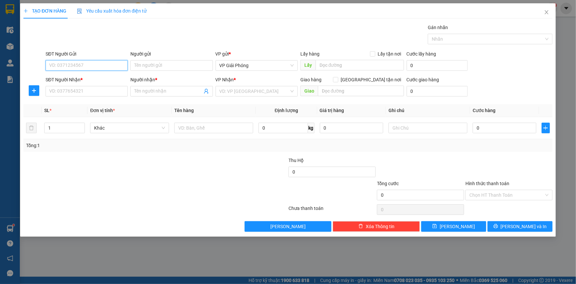
click at [96, 66] on input "SĐT Người Gửi" at bounding box center [87, 65] width 82 height 11
type input "0382339997"
click at [82, 89] on input "SĐT Người Nhận *" at bounding box center [87, 91] width 82 height 11
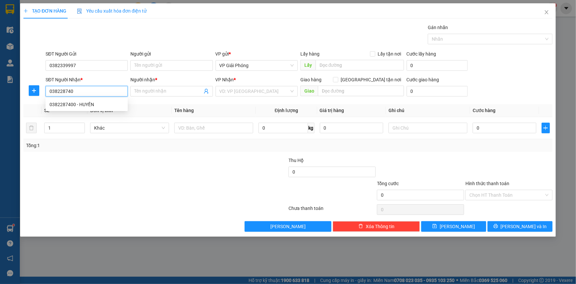
type input "0382287400"
click at [87, 103] on div "0382287400 - HUYỀN" at bounding box center [87, 104] width 74 height 7
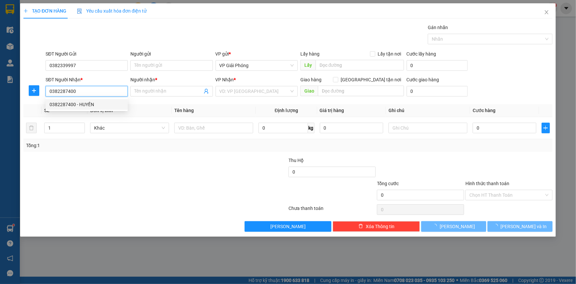
type input "HUYỀN"
checkbox input "true"
type input "NGÃ TƯ BỈM SƠN"
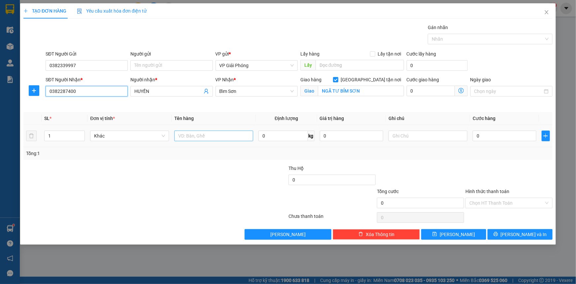
type input "0382287400"
click at [189, 136] on input "text" at bounding box center [213, 135] width 79 height 11
type input "KIỆN"
click at [499, 134] on input "0" at bounding box center [505, 135] width 64 height 11
type input "1"
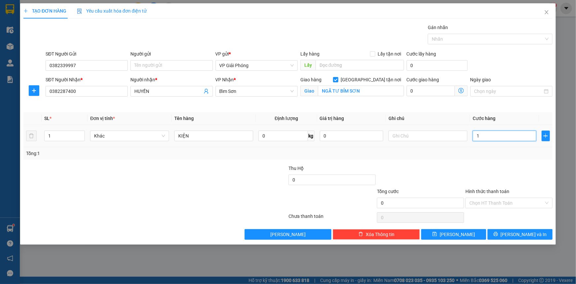
type input "1"
type input "10"
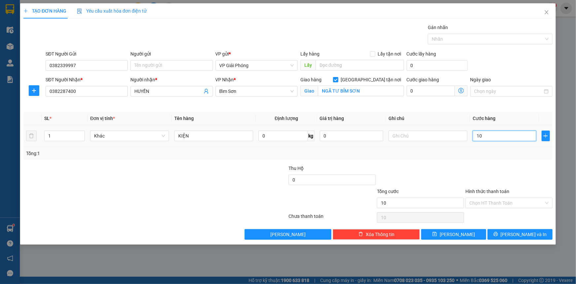
type input "100"
click at [445, 34] on div "Nhãn" at bounding box center [490, 39] width 125 height 11
type input "100.000"
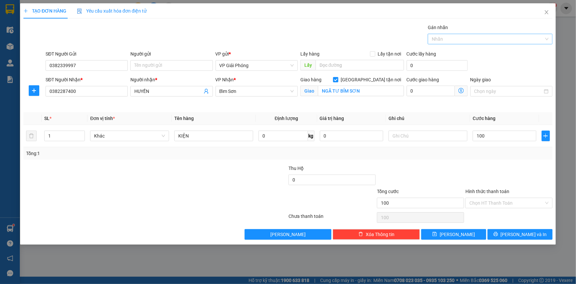
type input "100.000"
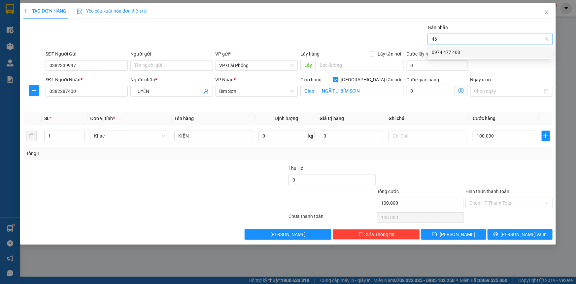
type input "468"
click at [450, 52] on div "0974 477 468" at bounding box center [490, 52] width 117 height 7
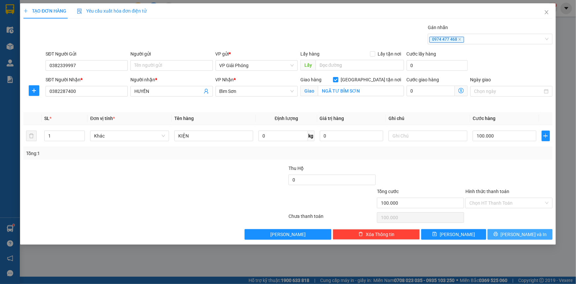
drag, startPoint x: 494, startPoint y: 229, endPoint x: 477, endPoint y: 221, distance: 19.5
click at [494, 229] on button "[PERSON_NAME] và In" at bounding box center [520, 234] width 65 height 11
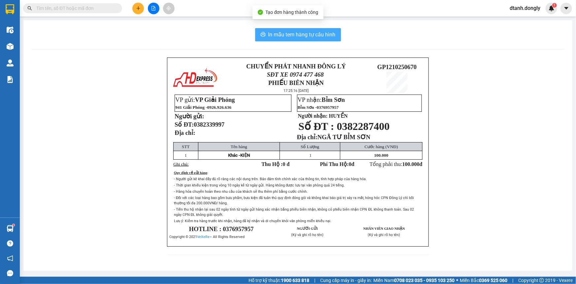
click at [310, 34] on span "In mẫu tem hàng tự cấu hình" at bounding box center [301, 34] width 67 height 8
